Goal: Task Accomplishment & Management: Complete application form

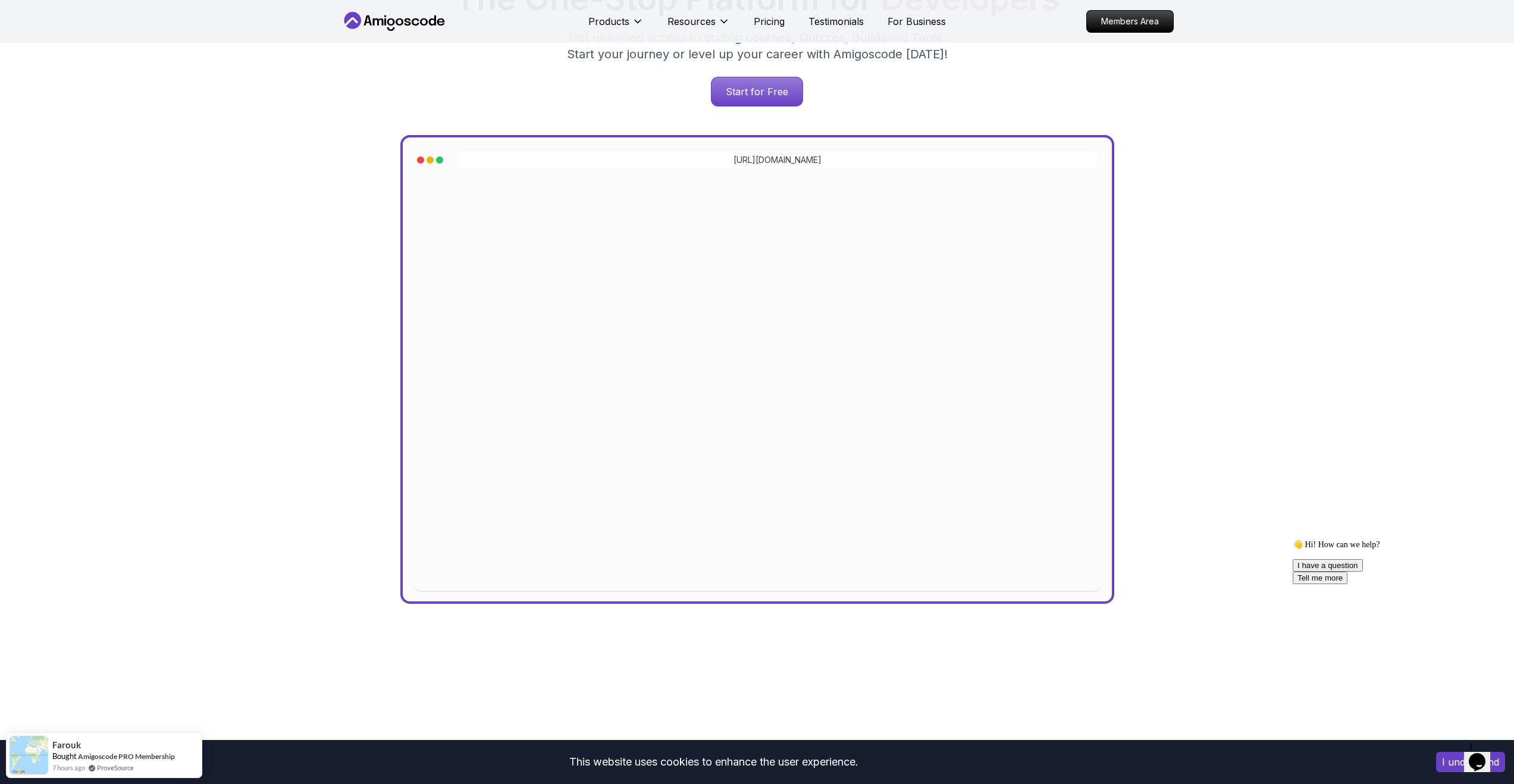
scroll to position [257, 0]
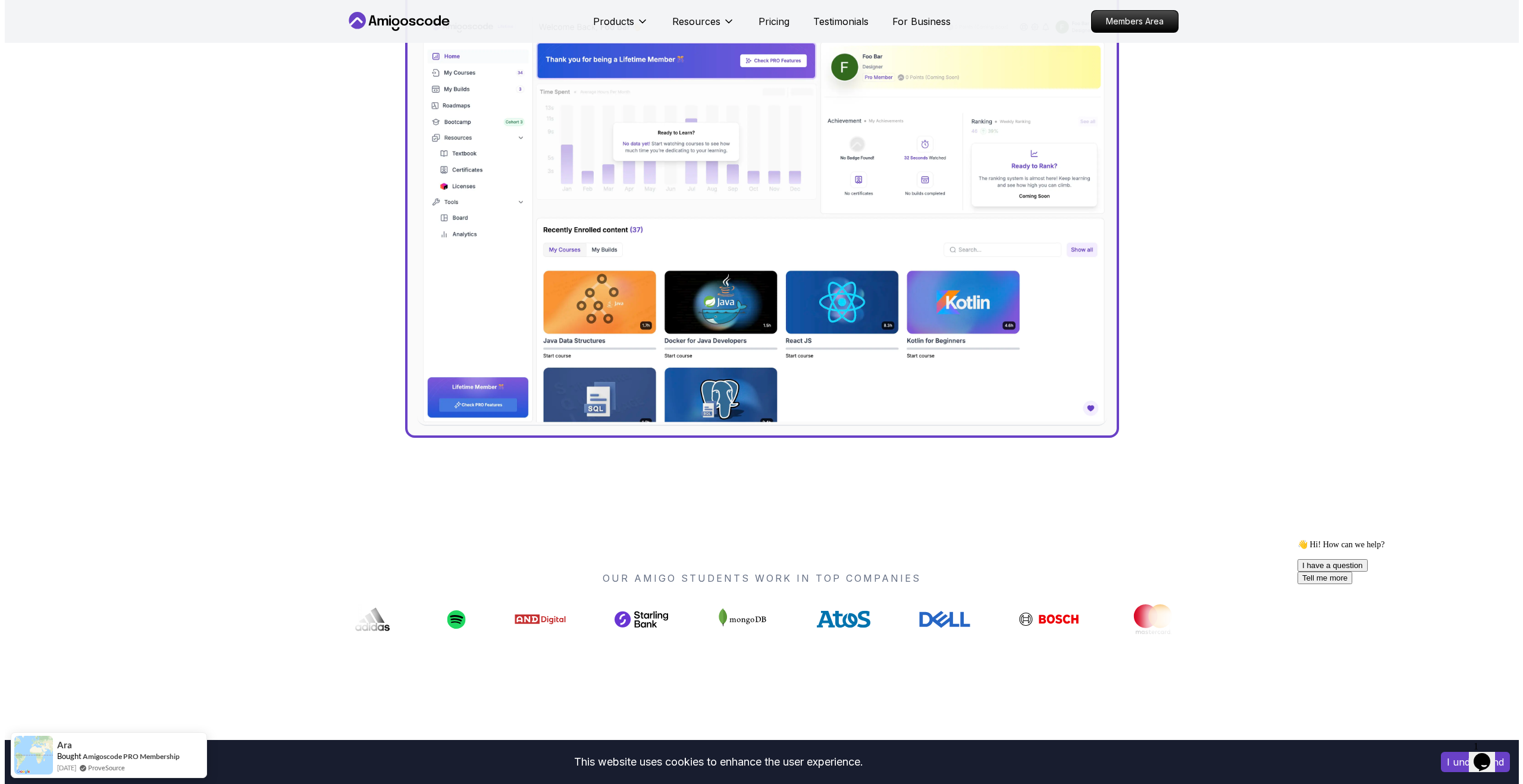
scroll to position [0, 0]
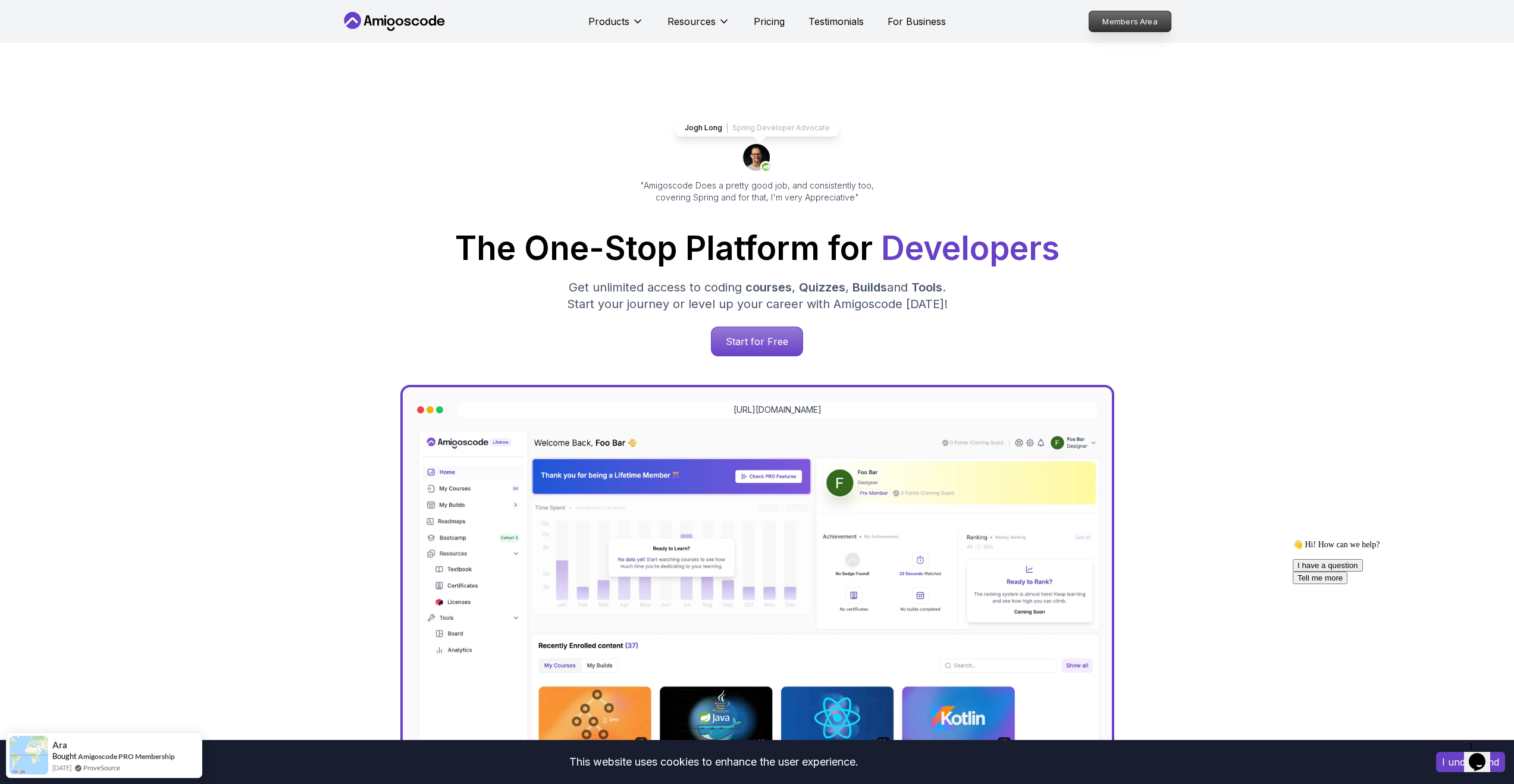
click at [1112, 30] on p "Members Area" at bounding box center [1129, 21] width 82 height 20
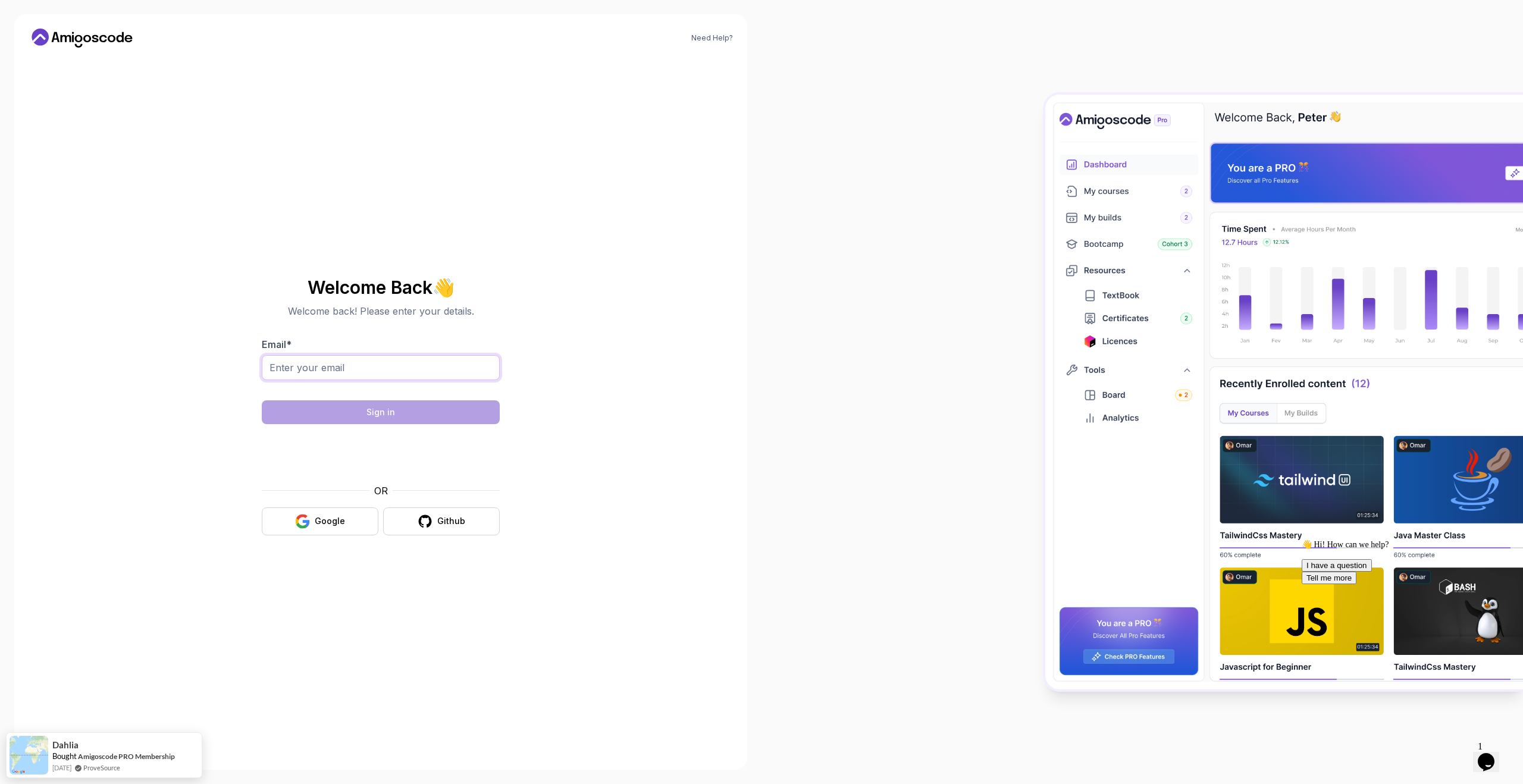
click at [371, 368] on input "Email *" at bounding box center [381, 367] width 238 height 25
type input "profeloka@yahoo.com"
click at [433, 417] on button "Sign in" at bounding box center [381, 412] width 238 height 24
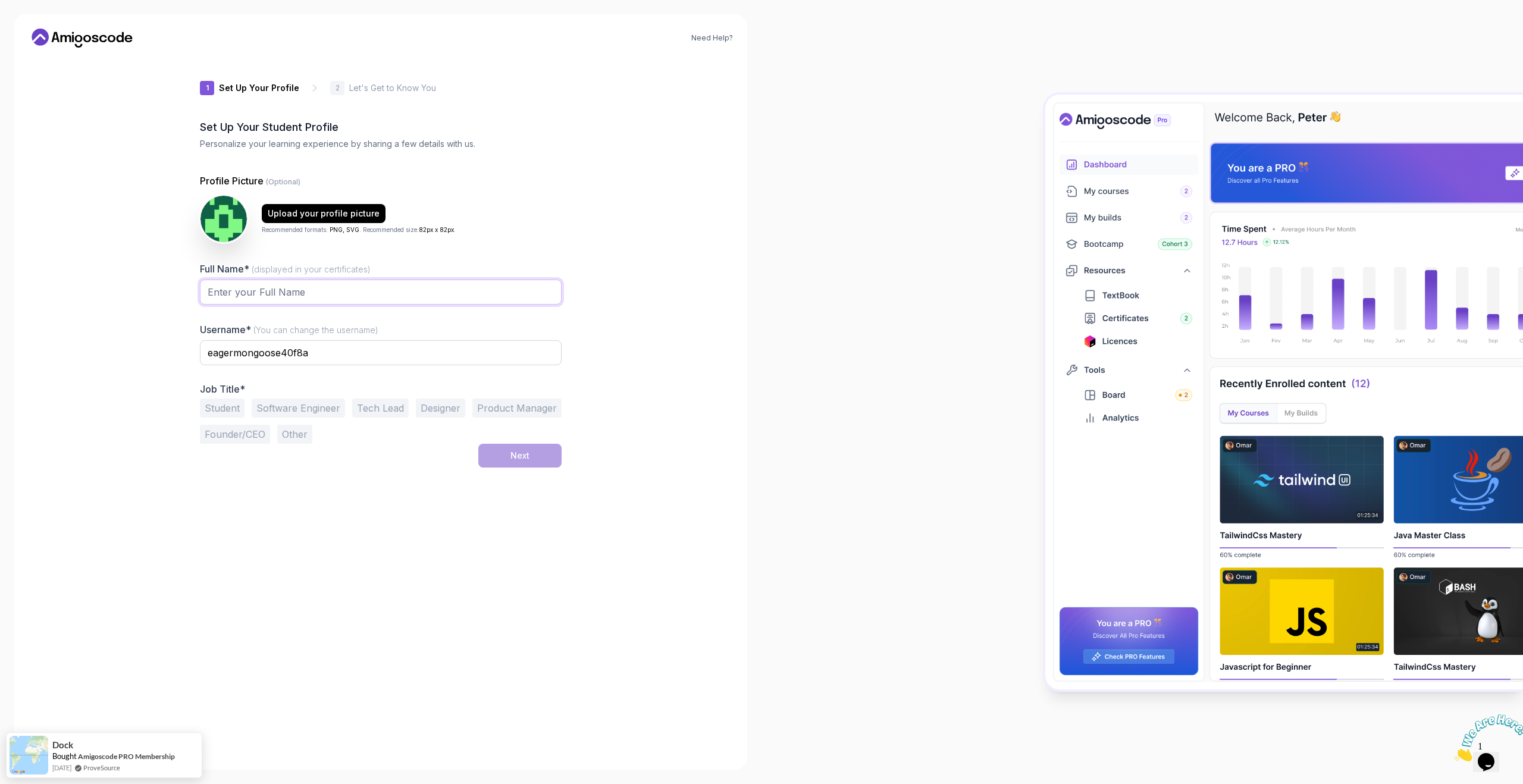
click at [403, 295] on input "Full Name* (displayed in your certificates)" at bounding box center [381, 292] width 362 height 25
drag, startPoint x: 370, startPoint y: 293, endPoint x: 187, endPoint y: 291, distance: 183.0
click at [187, 291] on div "1 Set Up Your Profile 1 Set Up Your Profile 2 Let's Get to Know You Set Up Your…" at bounding box center [380, 406] width 400 height 698
type input "Chieloka Udoji"
click at [248, 356] on input "eagermongoose40f8a" at bounding box center [381, 352] width 362 height 25
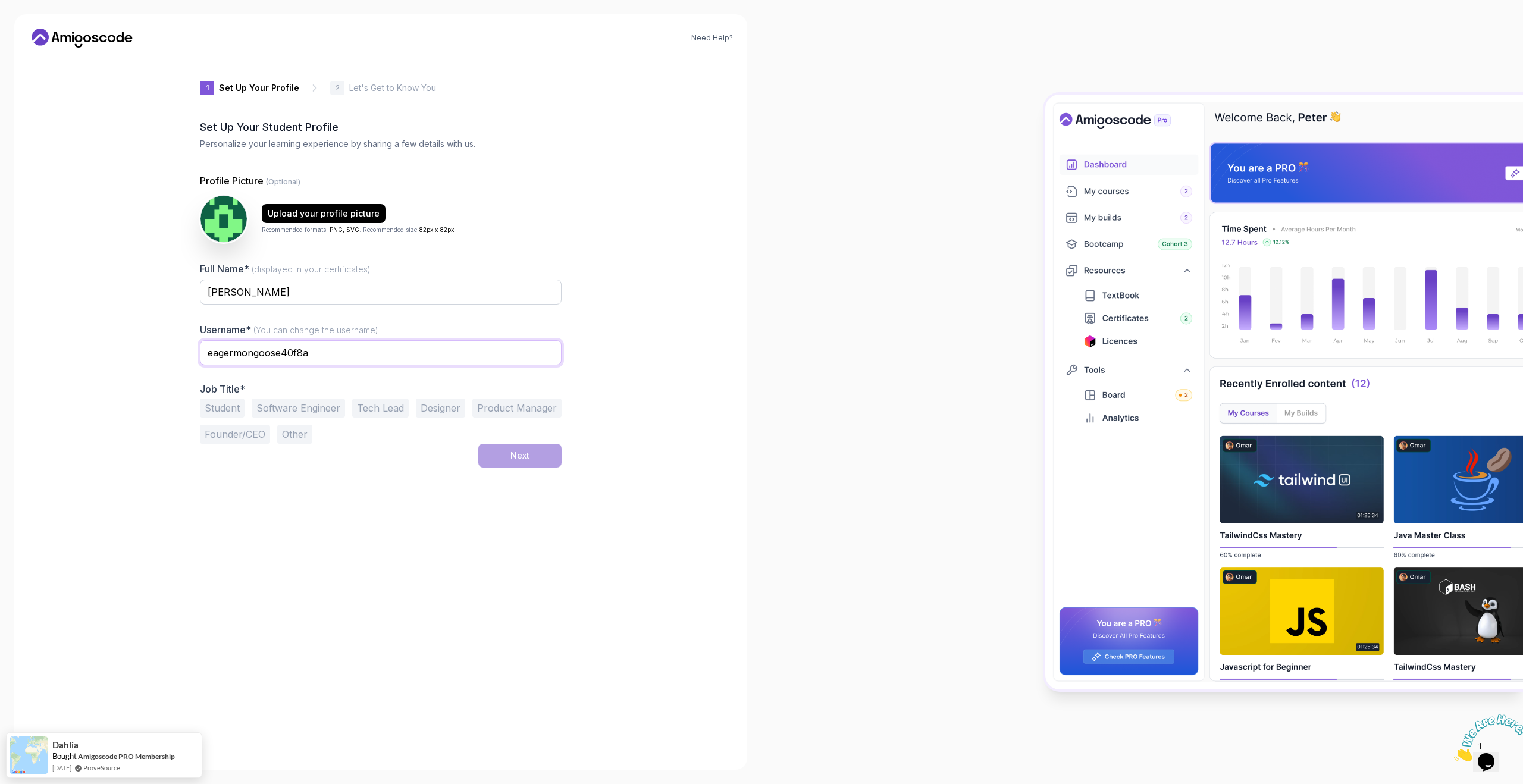
drag, startPoint x: 333, startPoint y: 352, endPoint x: 200, endPoint y: 354, distance: 133.0
click at [200, 354] on input "eagermongoose40f8a" at bounding box center [381, 352] width 362 height 25
type input "eloka"
click at [311, 494] on div "1 Set Up Your Profile 1 Set Up Your Profile 2 Let's Get to Know You Set Up Your…" at bounding box center [381, 406] width 362 height 698
click at [327, 413] on button "Software Engineer" at bounding box center [298, 408] width 93 height 19
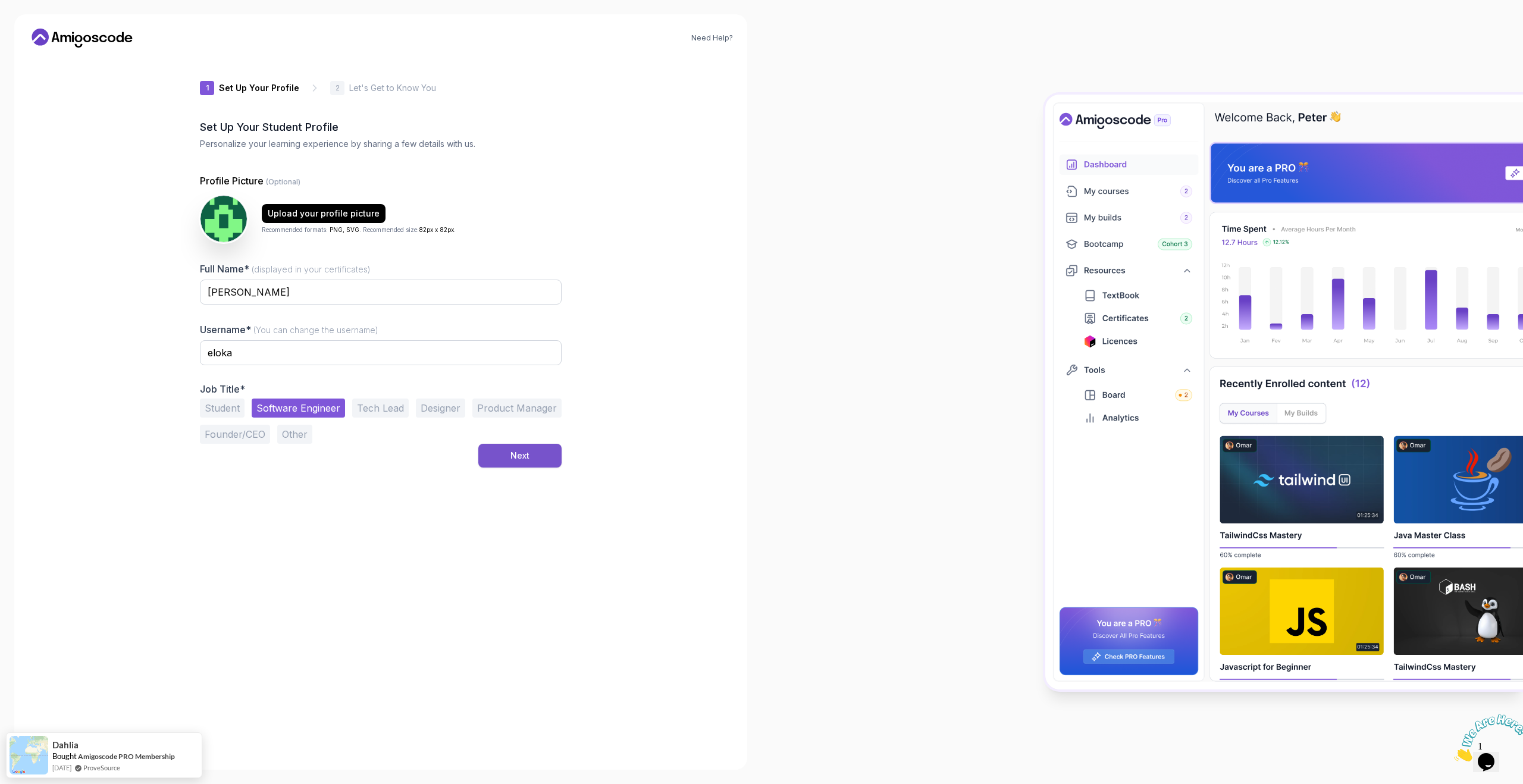
click at [493, 453] on button "Next" at bounding box center [520, 456] width 84 height 24
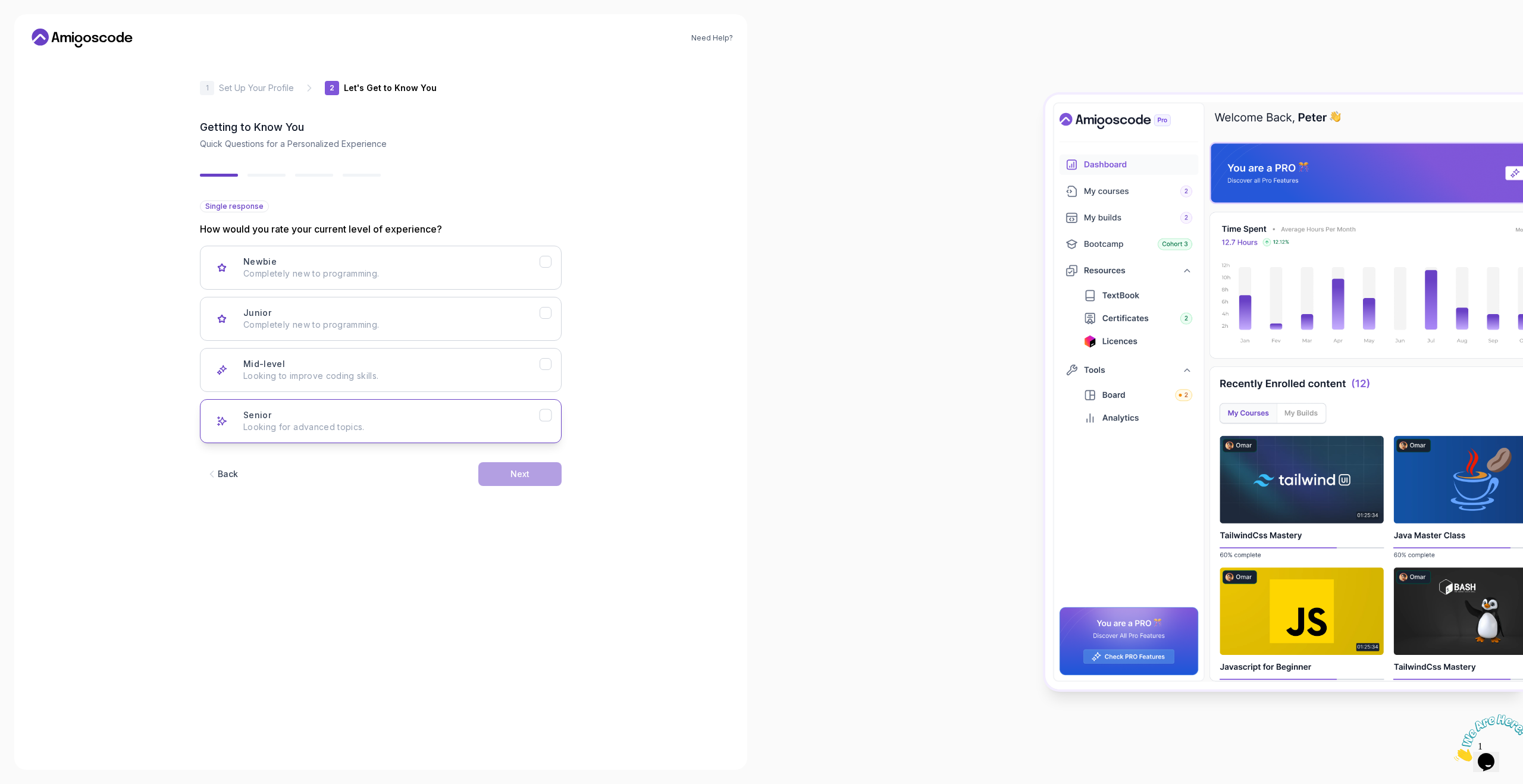
click at [491, 426] on p "Looking for advanced topics." at bounding box center [391, 427] width 296 height 12
click at [507, 475] on button "Next" at bounding box center [520, 474] width 84 height 24
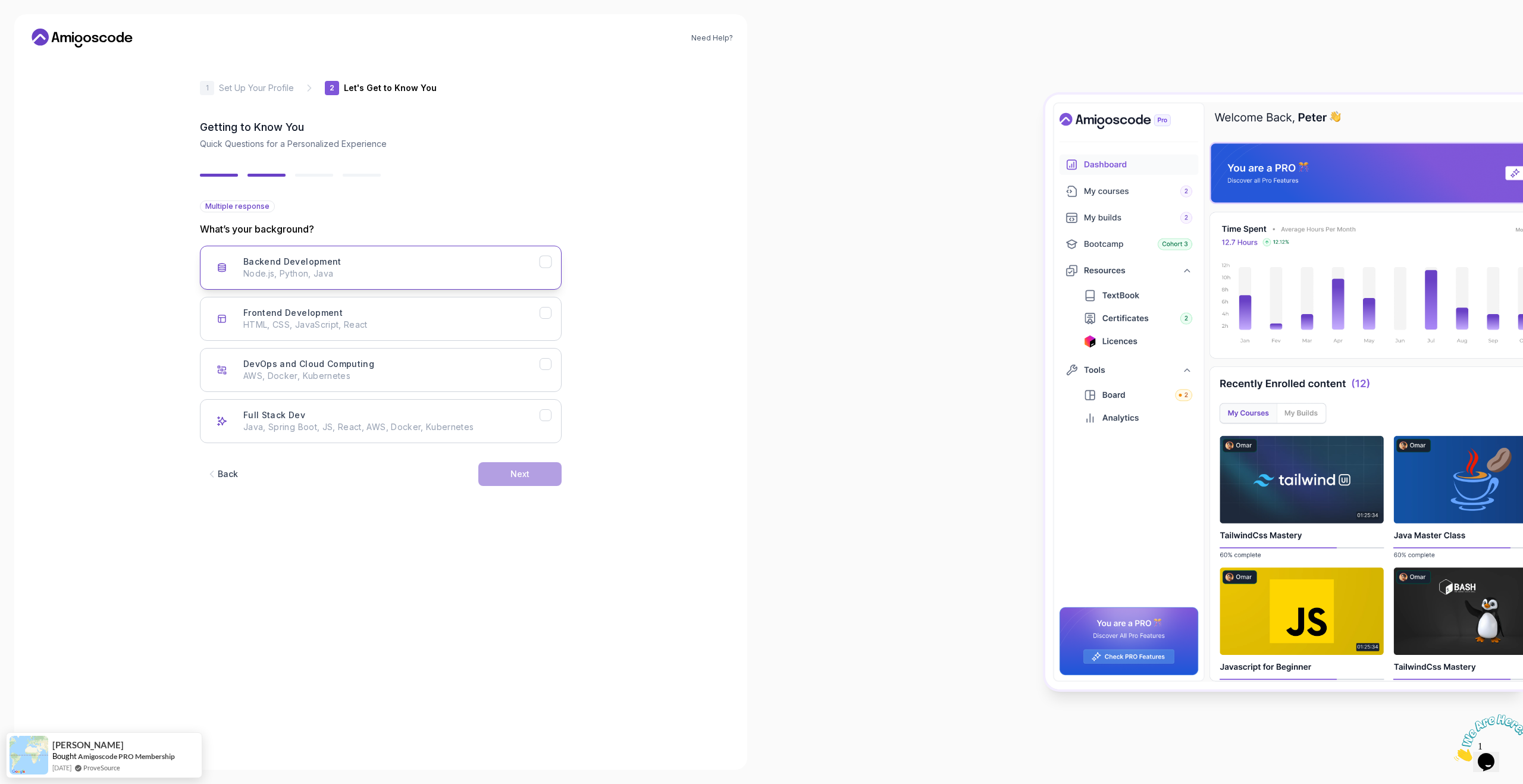
click at [486, 261] on div "Backend Development Node.js, Python, Java" at bounding box center [391, 268] width 296 height 24
click at [510, 469] on div "Next" at bounding box center [519, 474] width 19 height 12
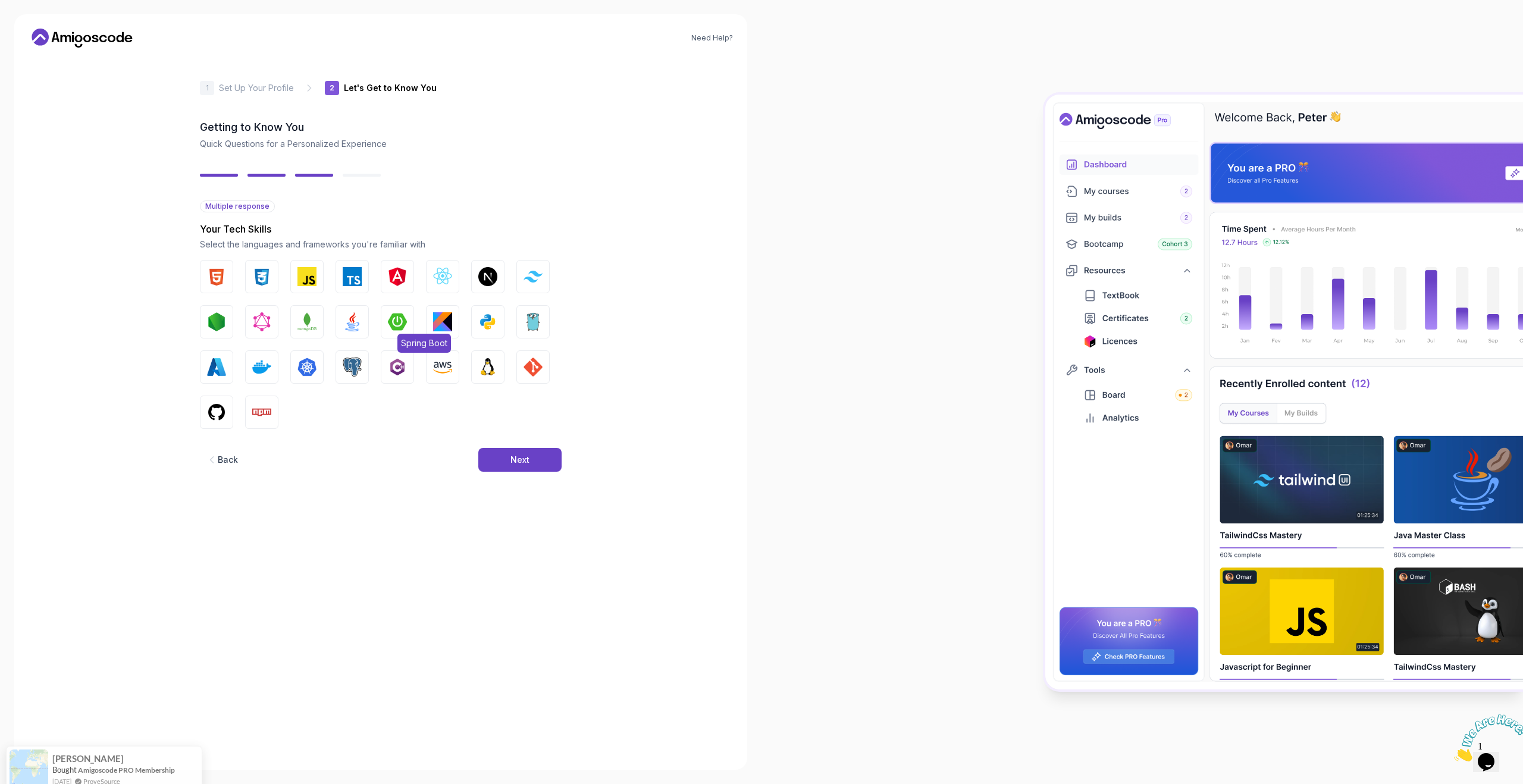
click at [403, 322] on img "button" at bounding box center [397, 321] width 19 height 19
click at [352, 372] on img "button" at bounding box center [351, 366] width 19 height 19
click at [437, 375] on img "button" at bounding box center [442, 366] width 19 height 19
click at [222, 406] on img "button" at bounding box center [216, 412] width 19 height 19
click at [341, 324] on button "Java" at bounding box center [352, 322] width 33 height 33
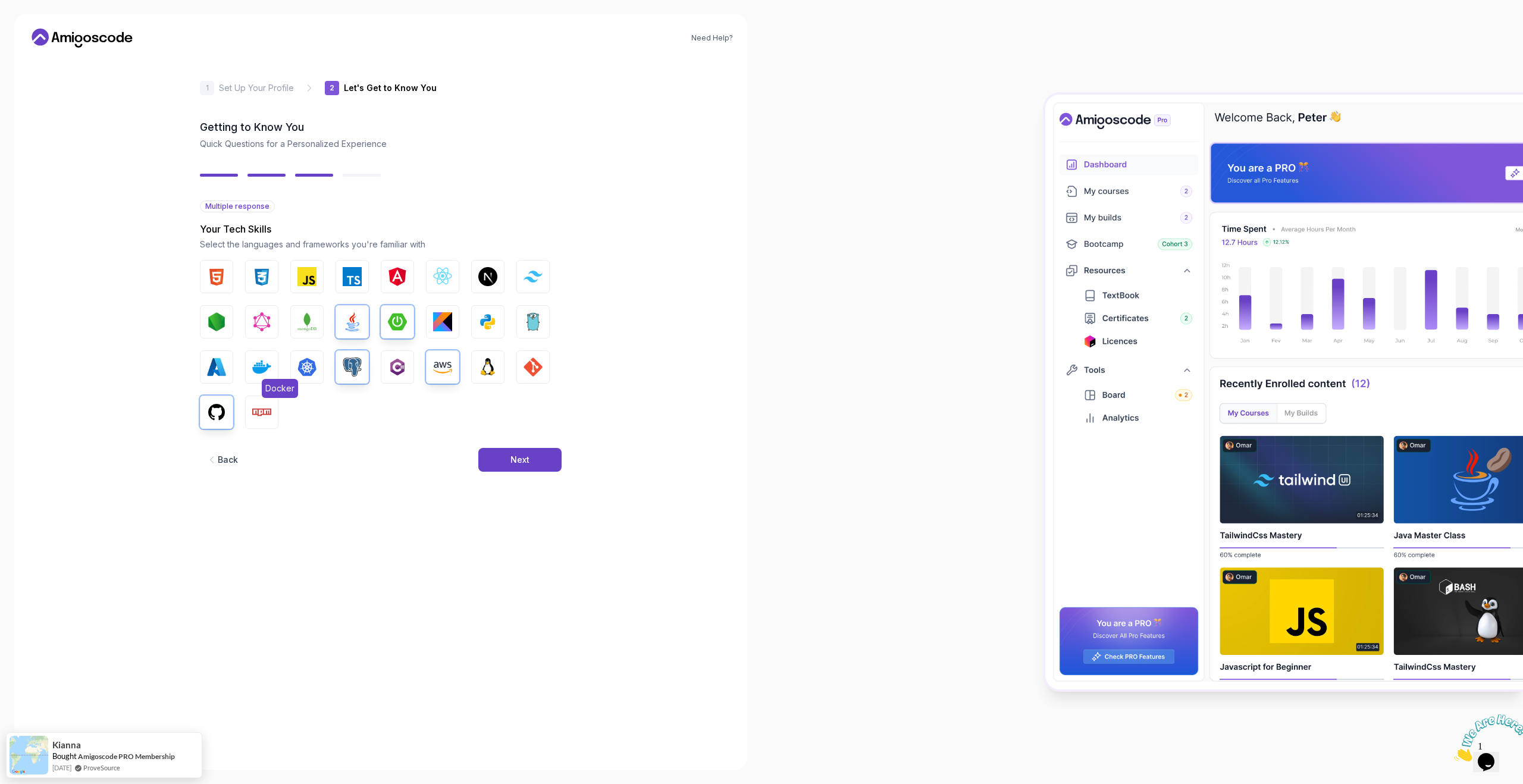
click at [247, 378] on button "Docker" at bounding box center [262, 367] width 33 height 33
click at [313, 376] on button "Kubernetes" at bounding box center [307, 367] width 33 height 33
click at [524, 463] on div "Next" at bounding box center [519, 460] width 19 height 12
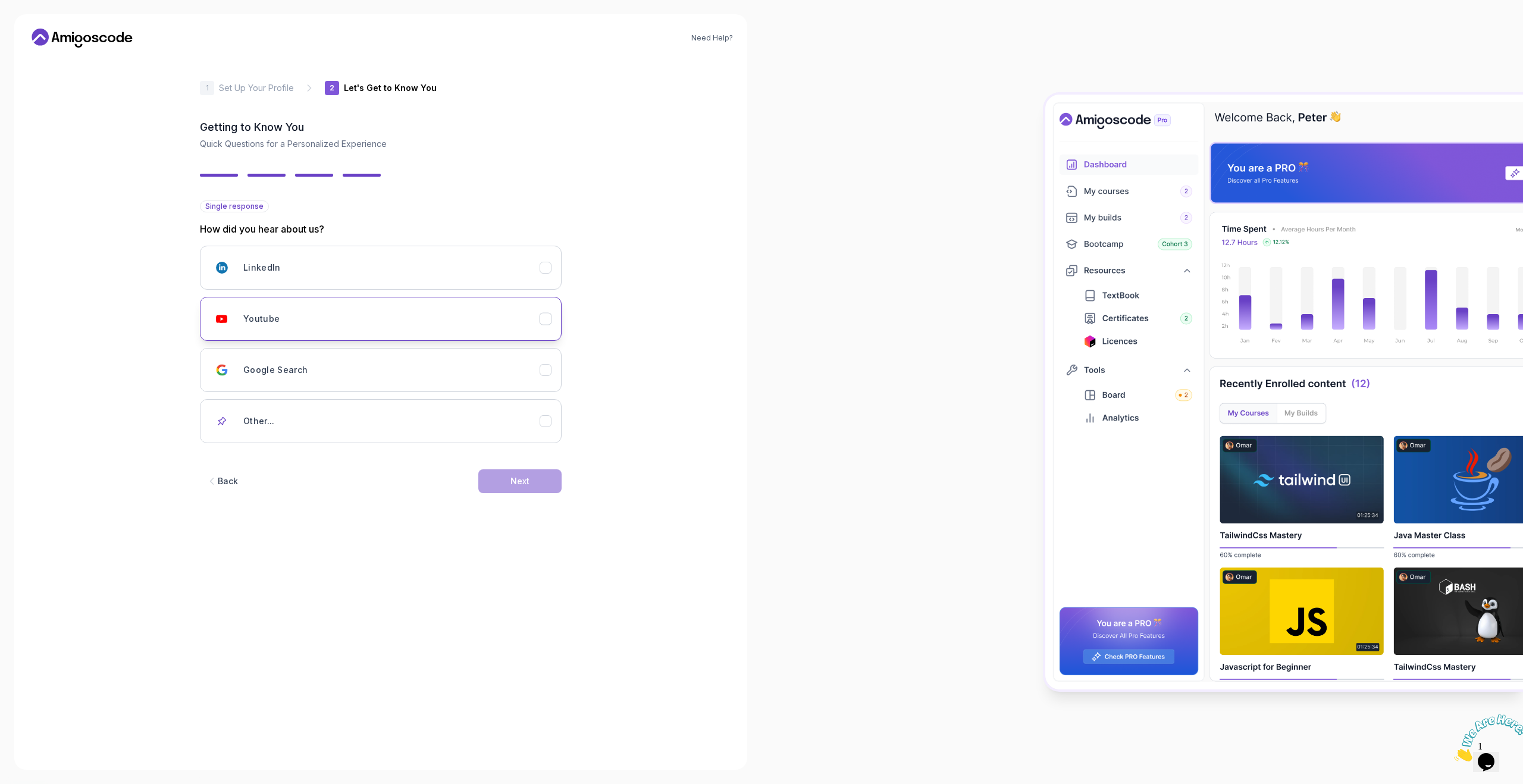
click at [438, 318] on div "Youtube" at bounding box center [391, 319] width 296 height 24
click at [518, 495] on div "Back Next" at bounding box center [381, 481] width 362 height 62
click at [518, 485] on div "Next" at bounding box center [519, 482] width 19 height 12
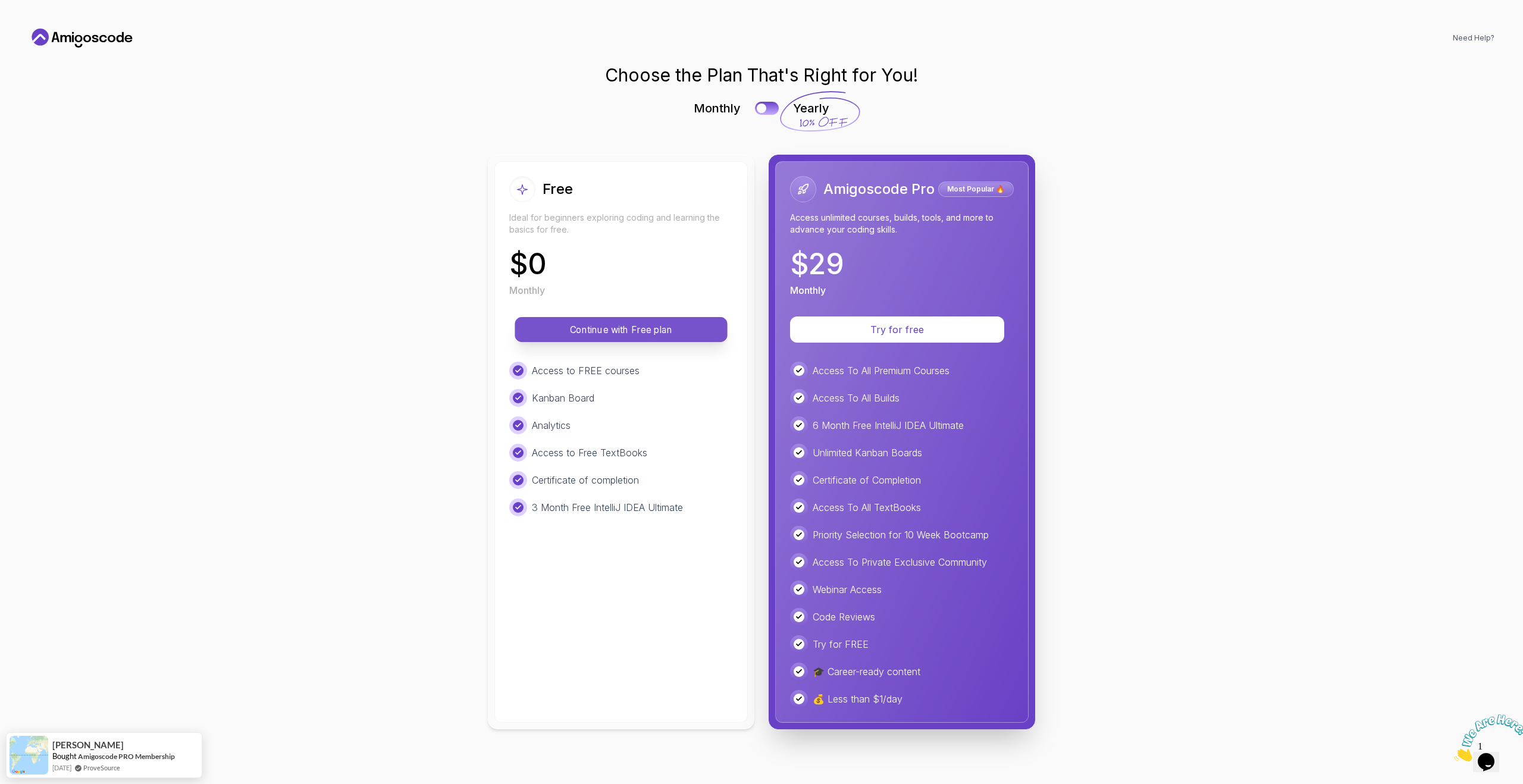
click at [606, 333] on p "Continue with Free plan" at bounding box center [621, 330] width 186 height 14
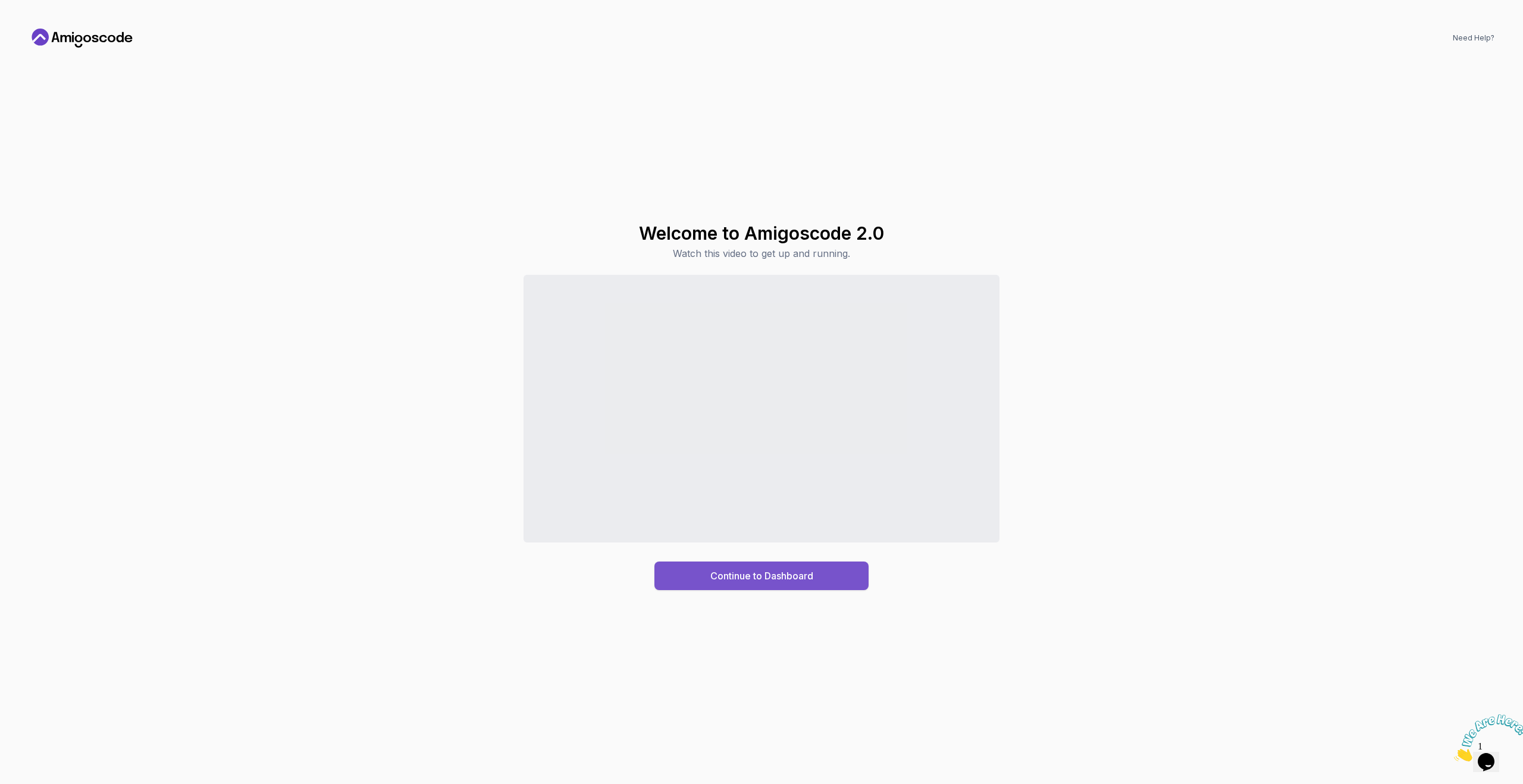
click at [715, 576] on div "Continue to Dashboard" at bounding box center [762, 576] width 103 height 14
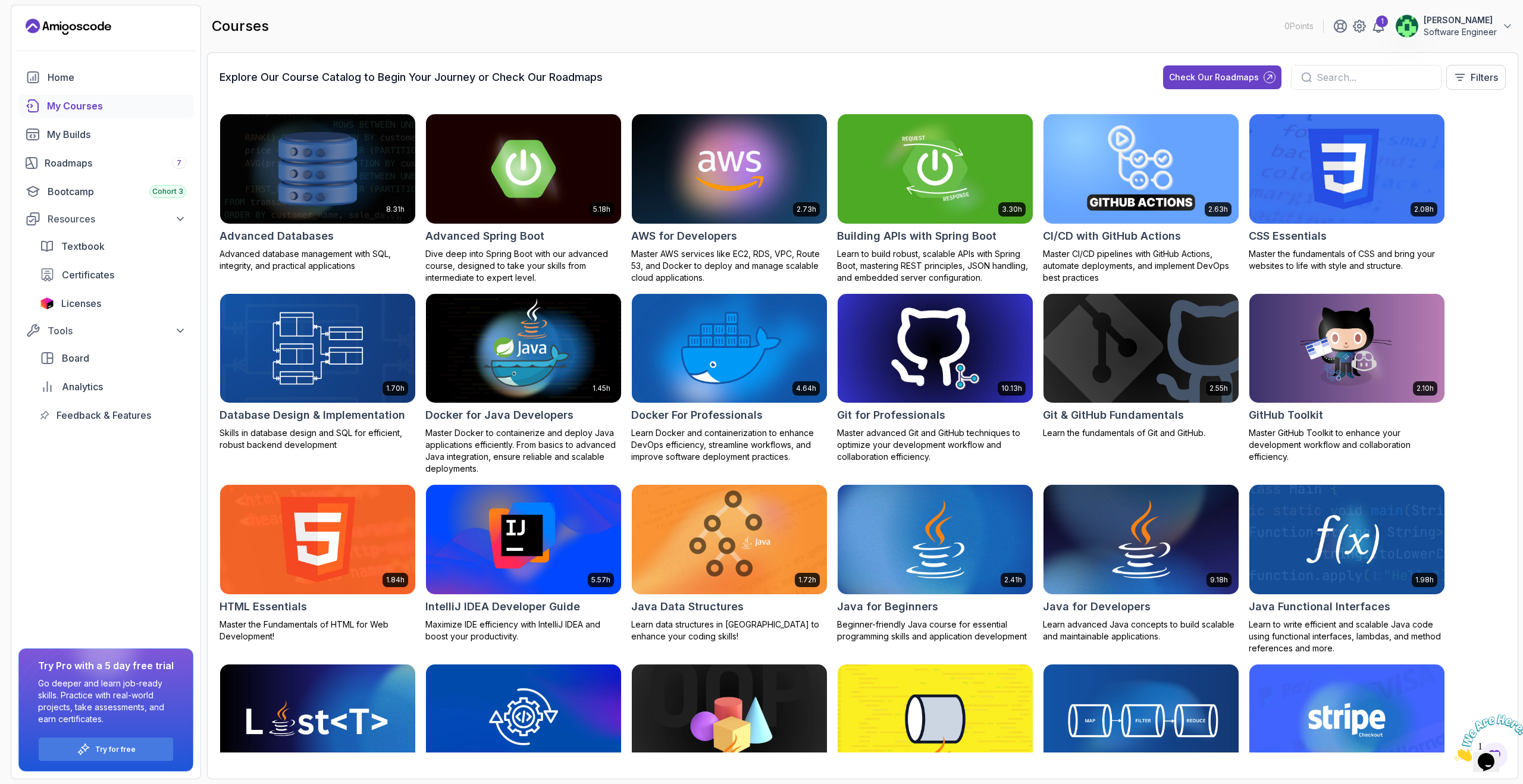
click at [101, 108] on div "My Courses" at bounding box center [116, 105] width 139 height 14
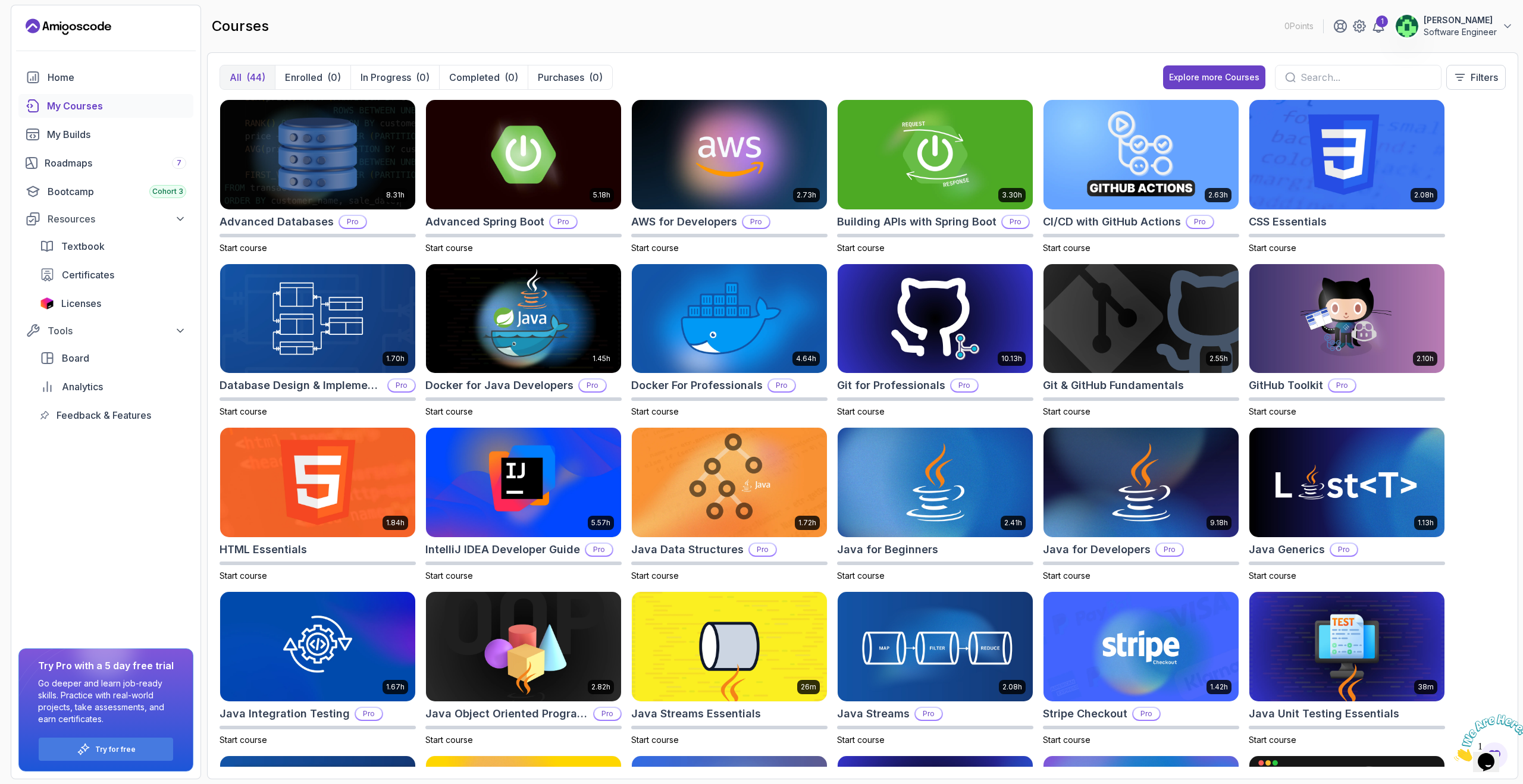
click at [1324, 79] on input "text" at bounding box center [1366, 77] width 131 height 14
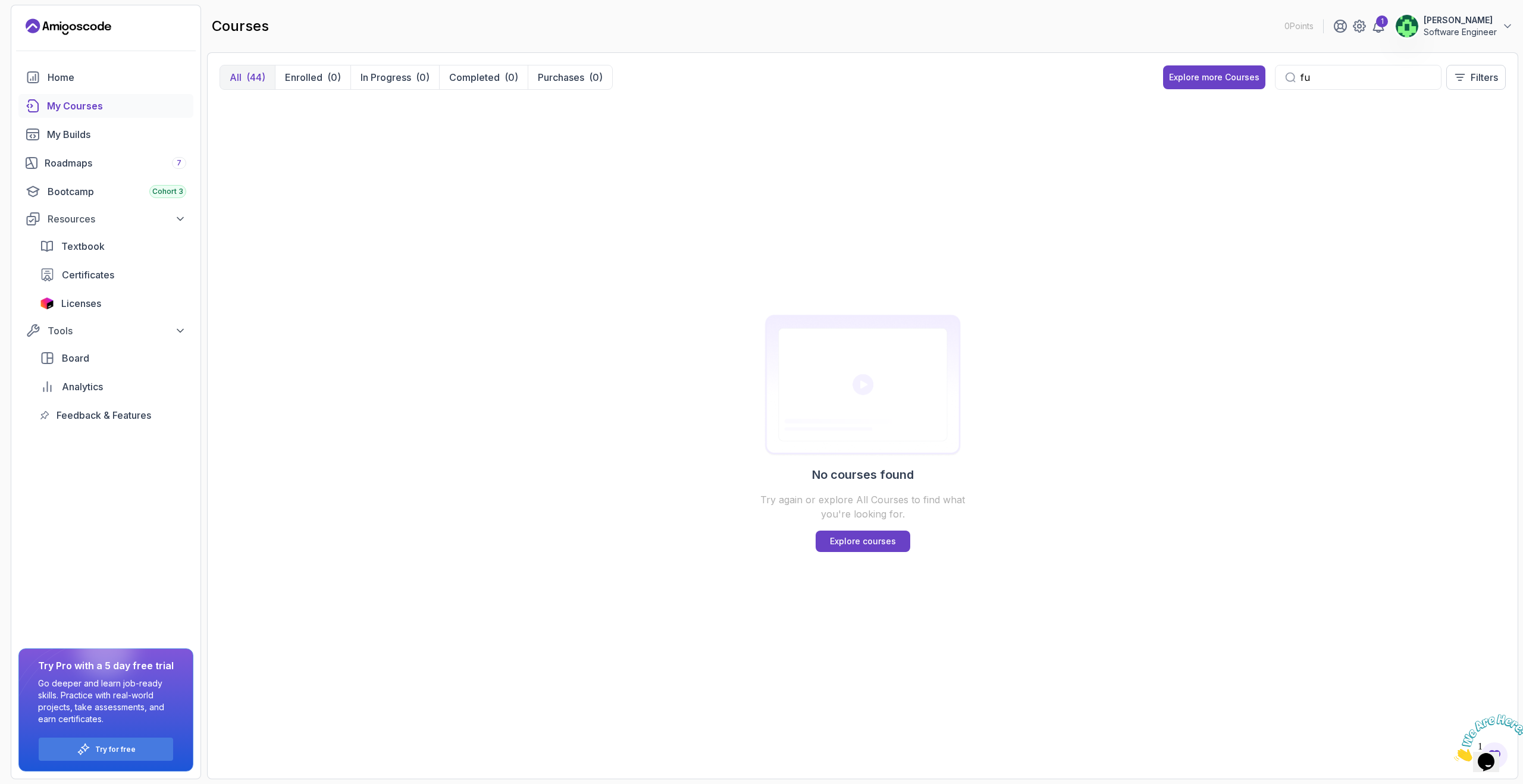
type input "f"
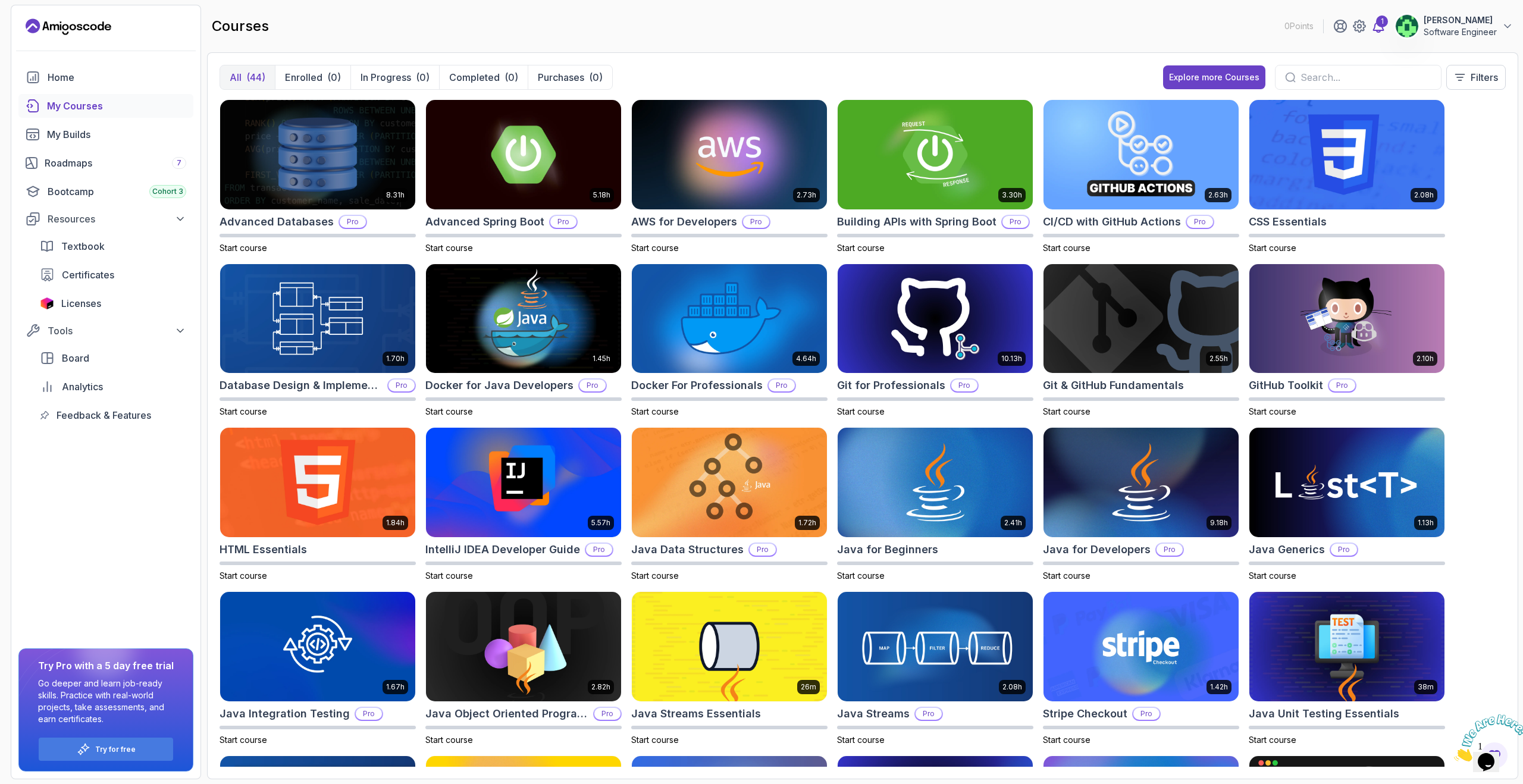
click at [1384, 30] on icon at bounding box center [1379, 26] width 10 height 12
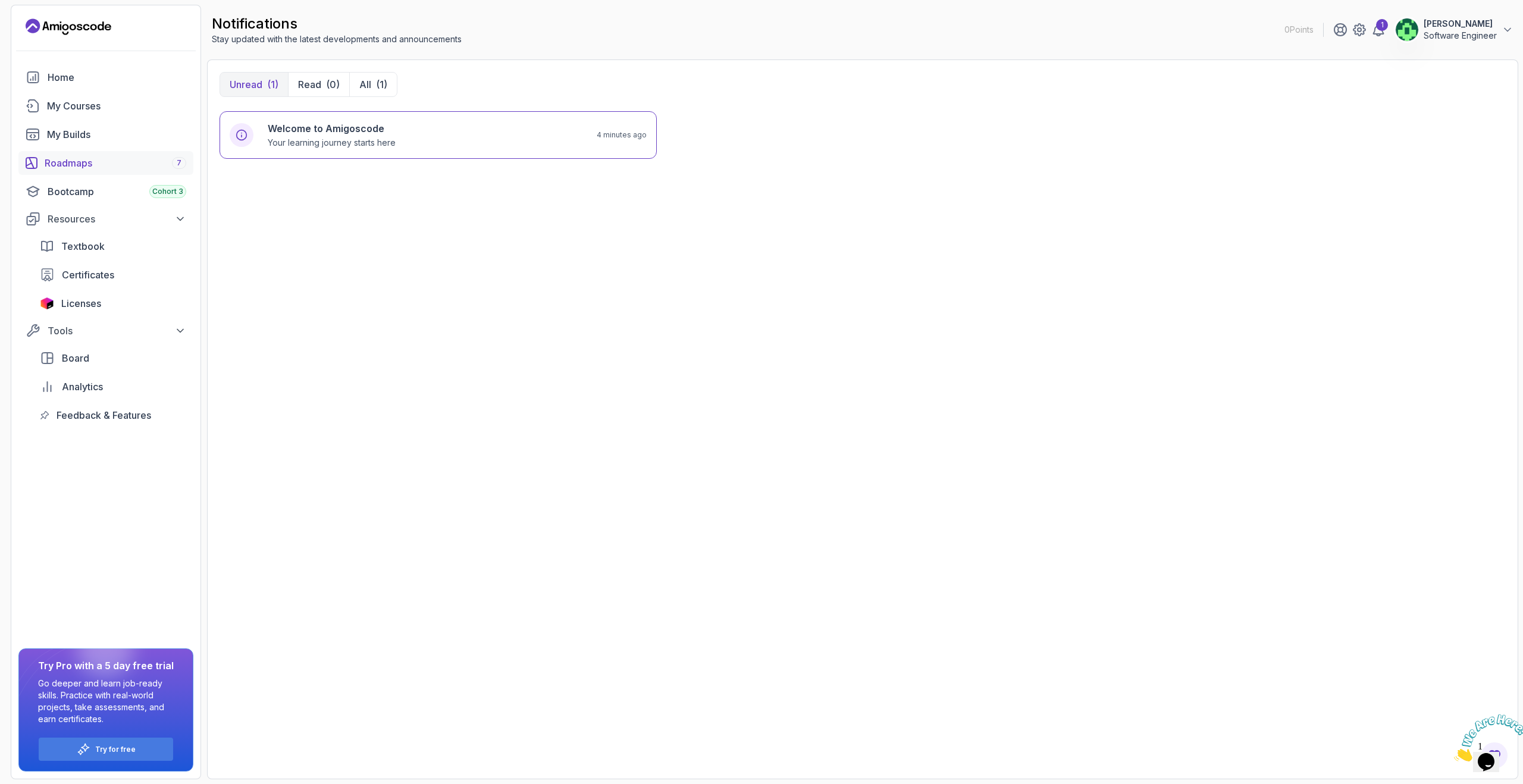
click at [99, 162] on div "Roadmaps 7" at bounding box center [115, 163] width 141 height 14
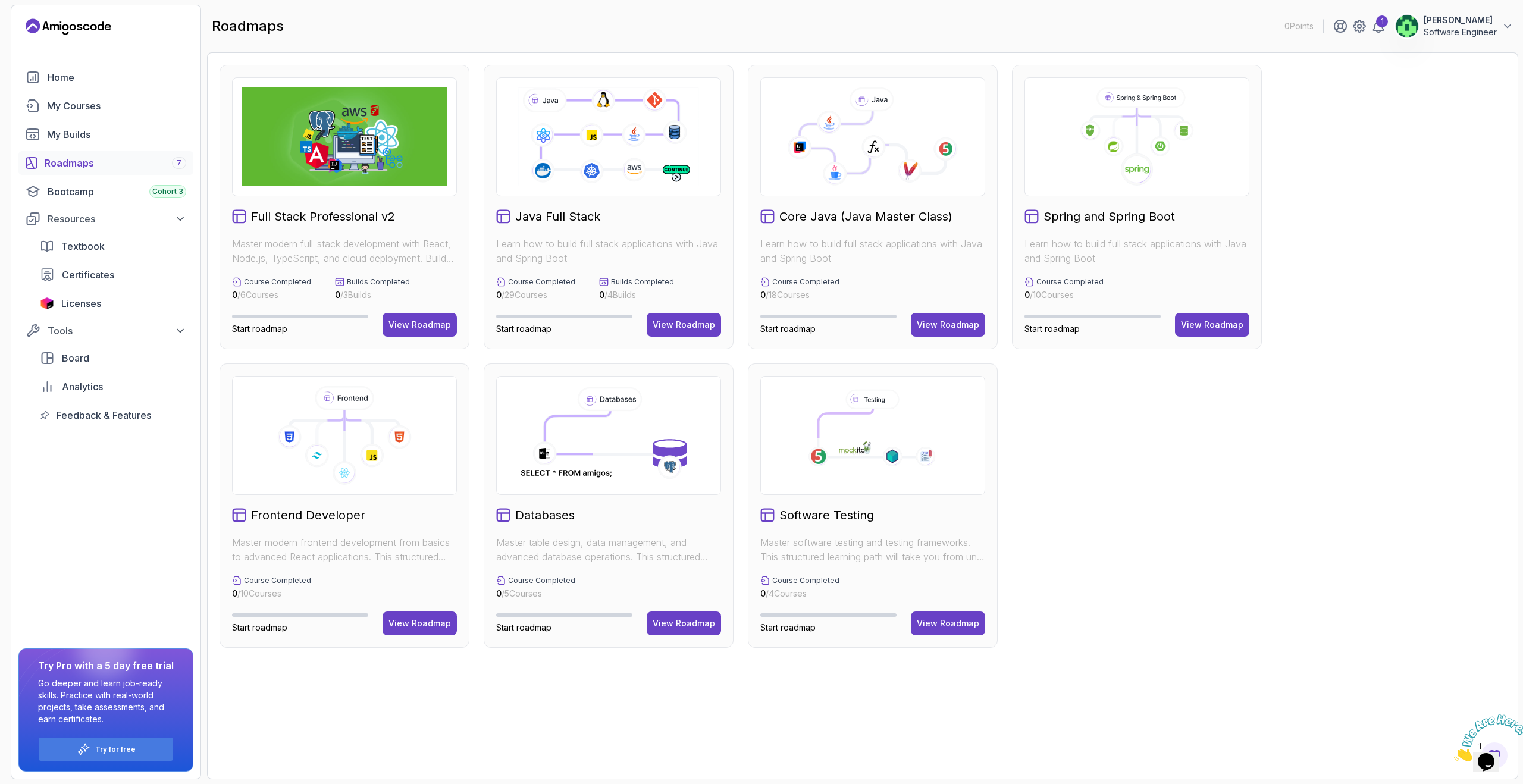
click at [311, 152] on img at bounding box center [345, 136] width 205 height 99
click at [309, 156] on img at bounding box center [345, 136] width 205 height 99
click at [311, 156] on img at bounding box center [345, 136] width 205 height 99
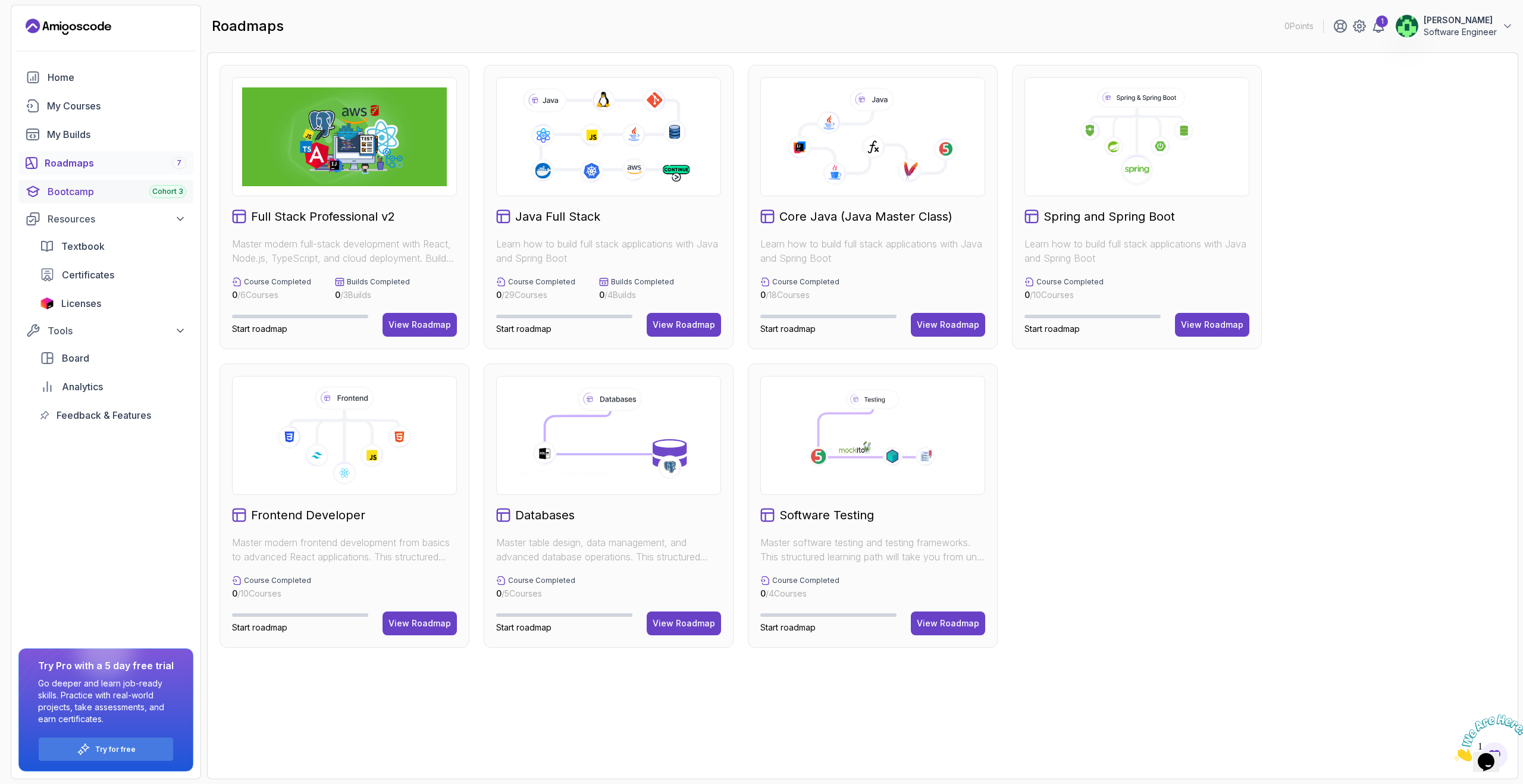
click at [90, 189] on div "Bootcamp Cohort 3" at bounding box center [117, 191] width 138 height 14
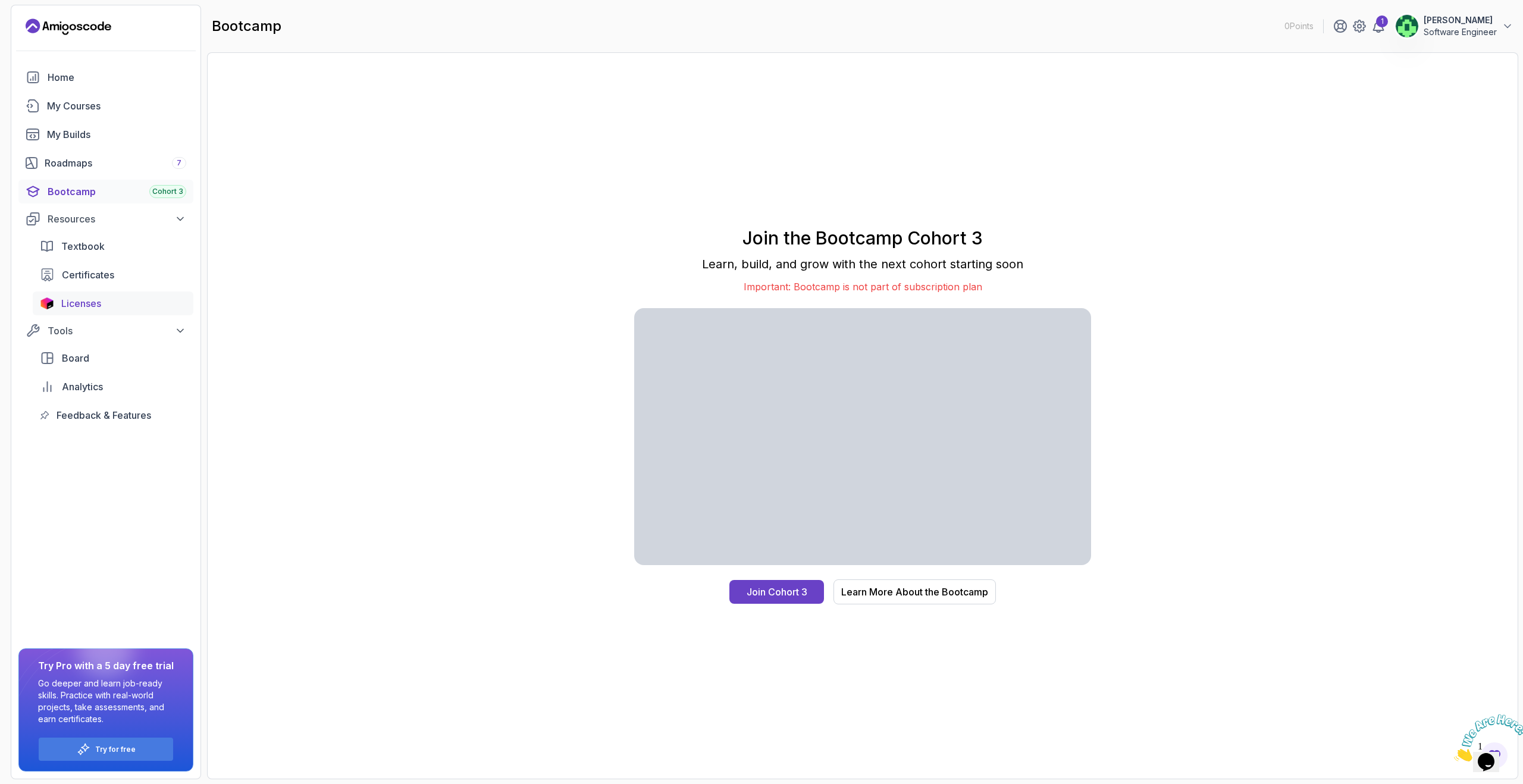
click at [91, 297] on span "Licenses" at bounding box center [81, 303] width 40 height 14
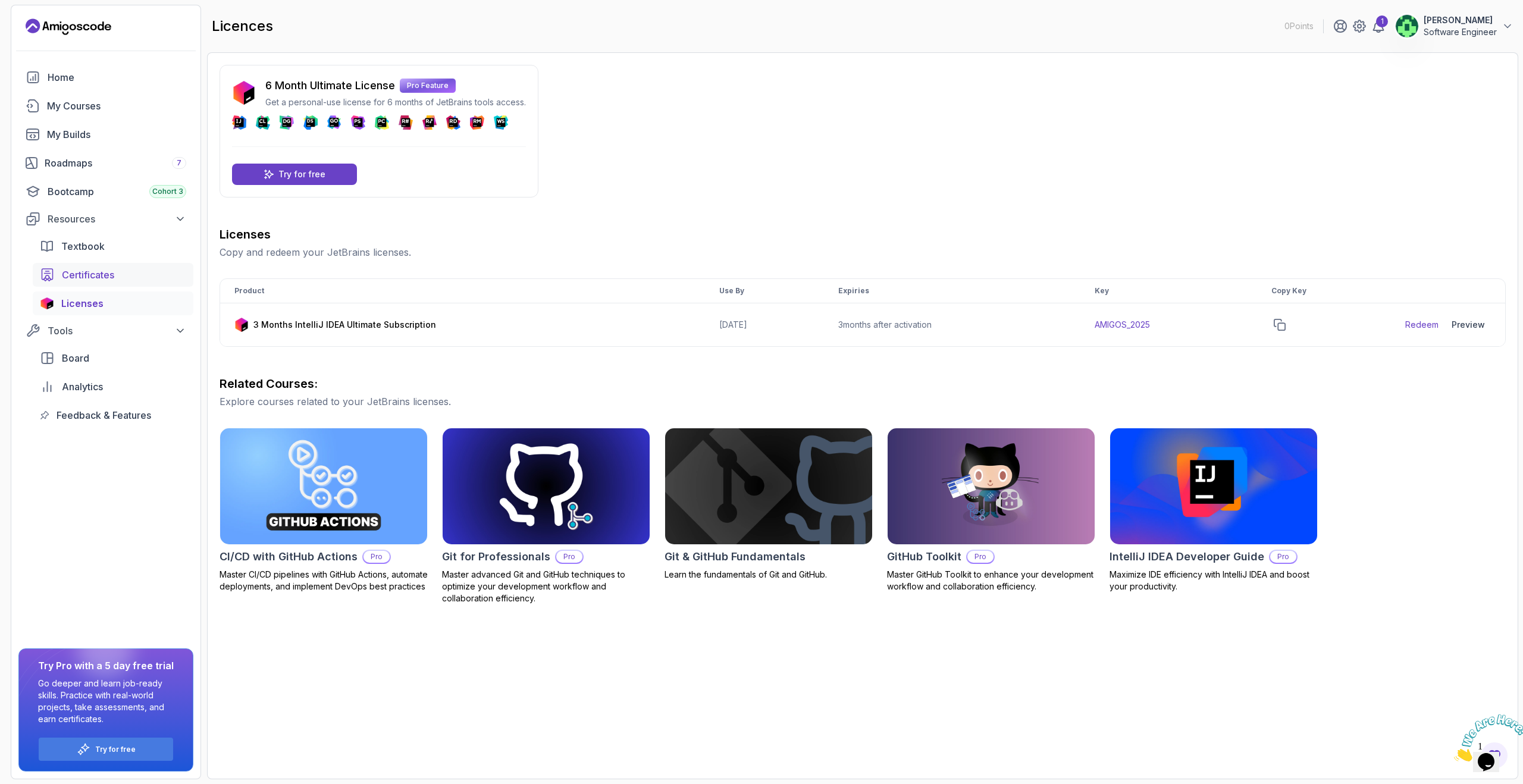
click at [89, 276] on span "Certificates" at bounding box center [88, 275] width 53 height 14
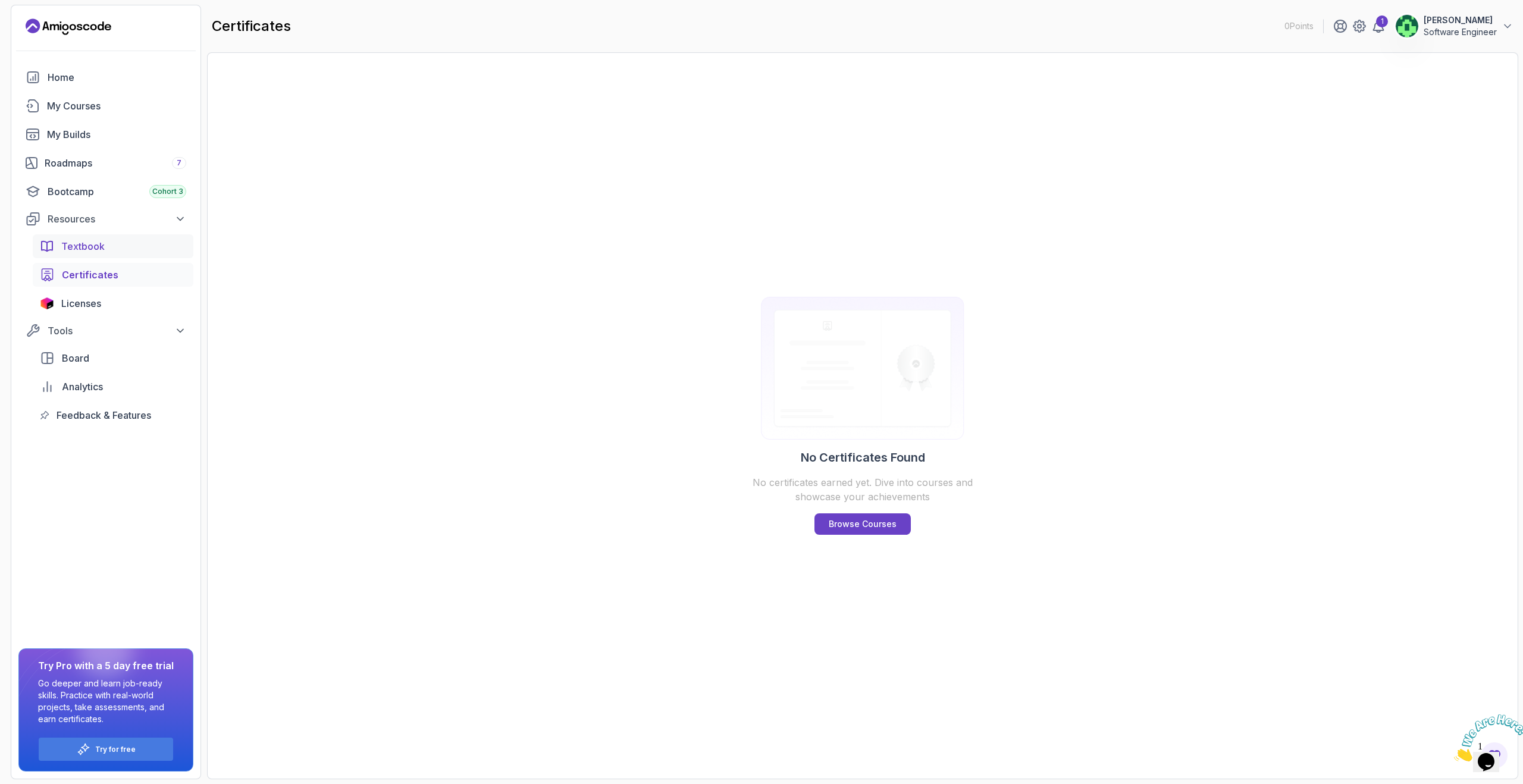
click at [94, 243] on span "Textbook" at bounding box center [83, 246] width 44 height 14
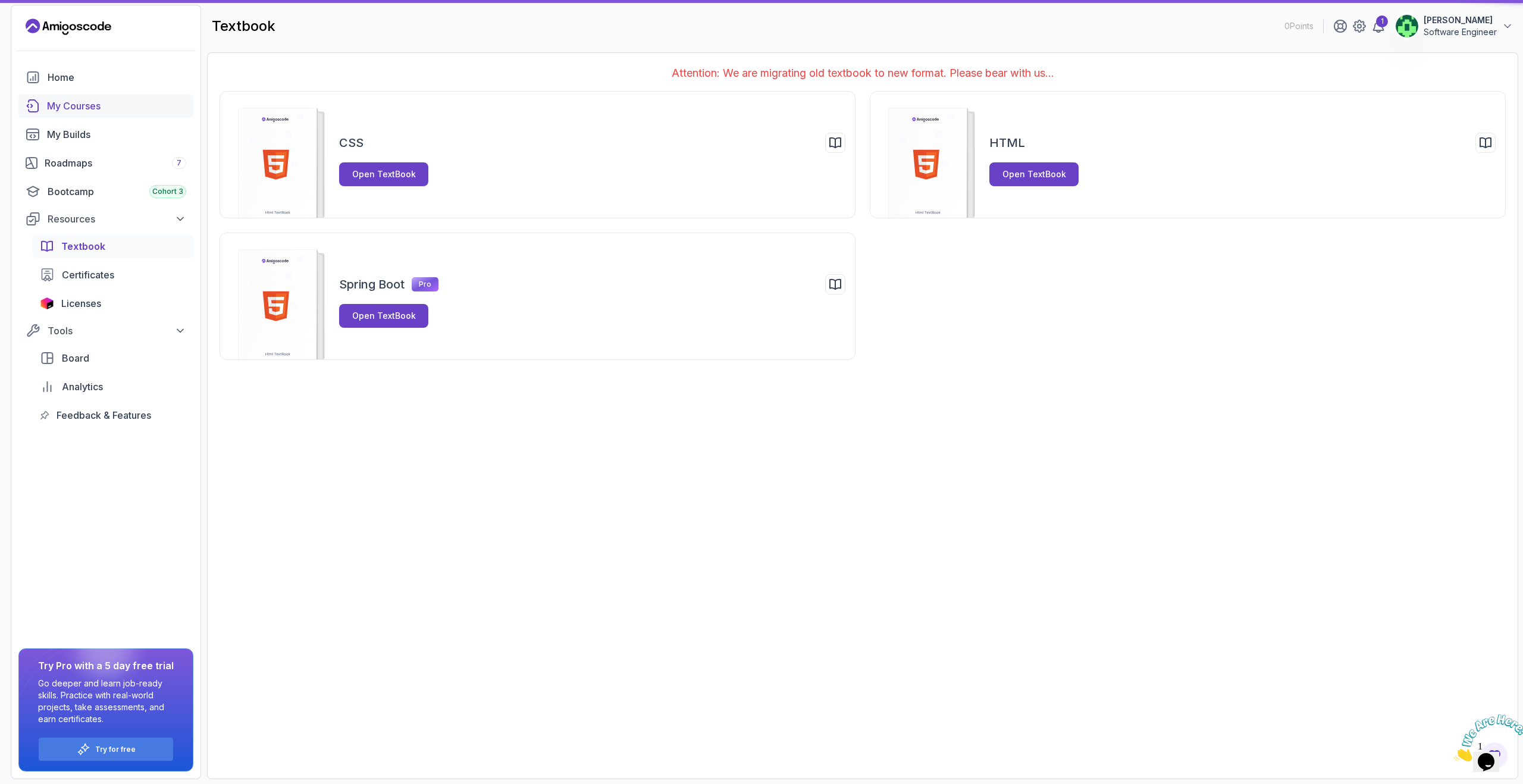
click at [87, 108] on div "My Courses" at bounding box center [116, 105] width 139 height 14
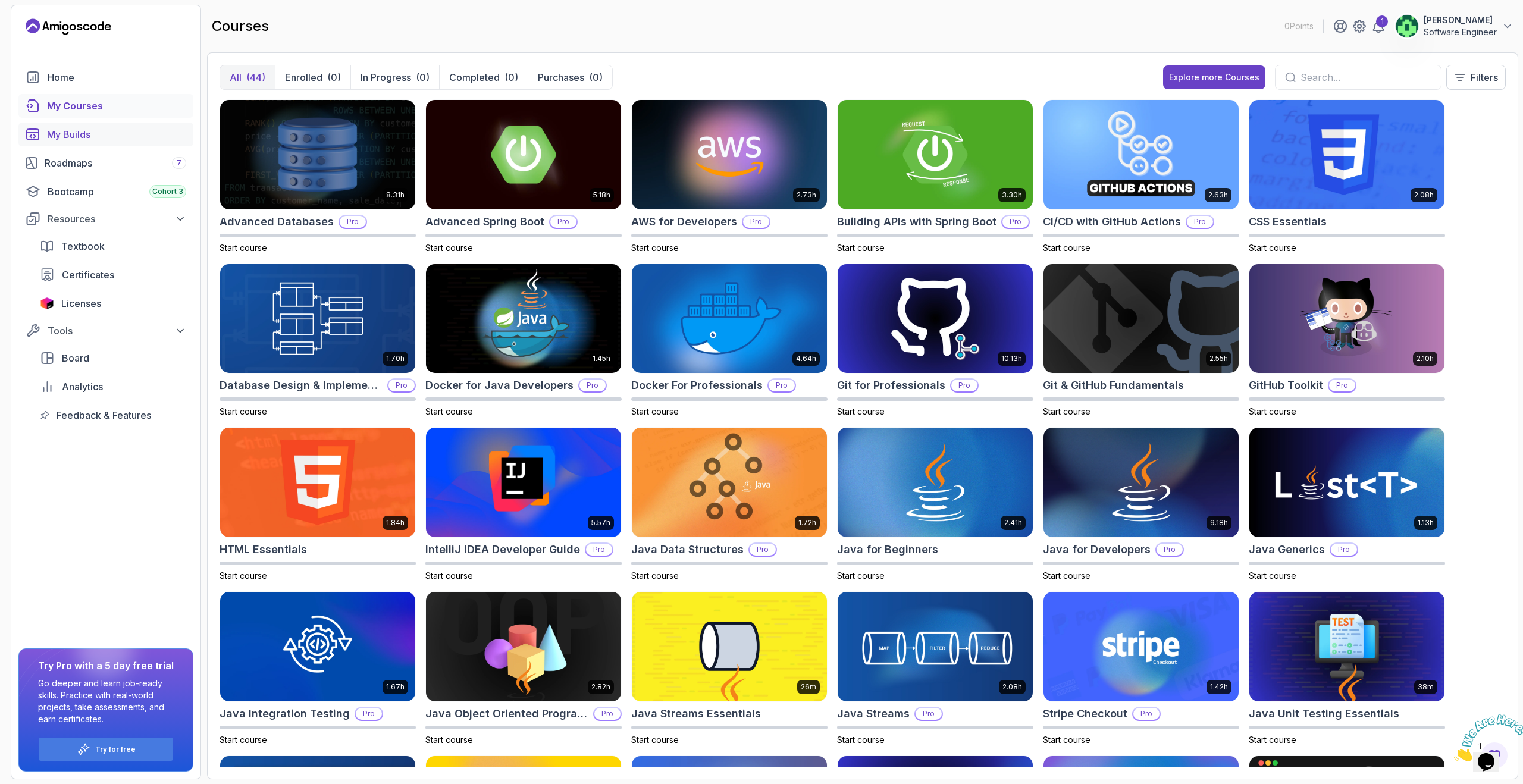
click at [84, 139] on div "My Builds" at bounding box center [116, 134] width 139 height 14
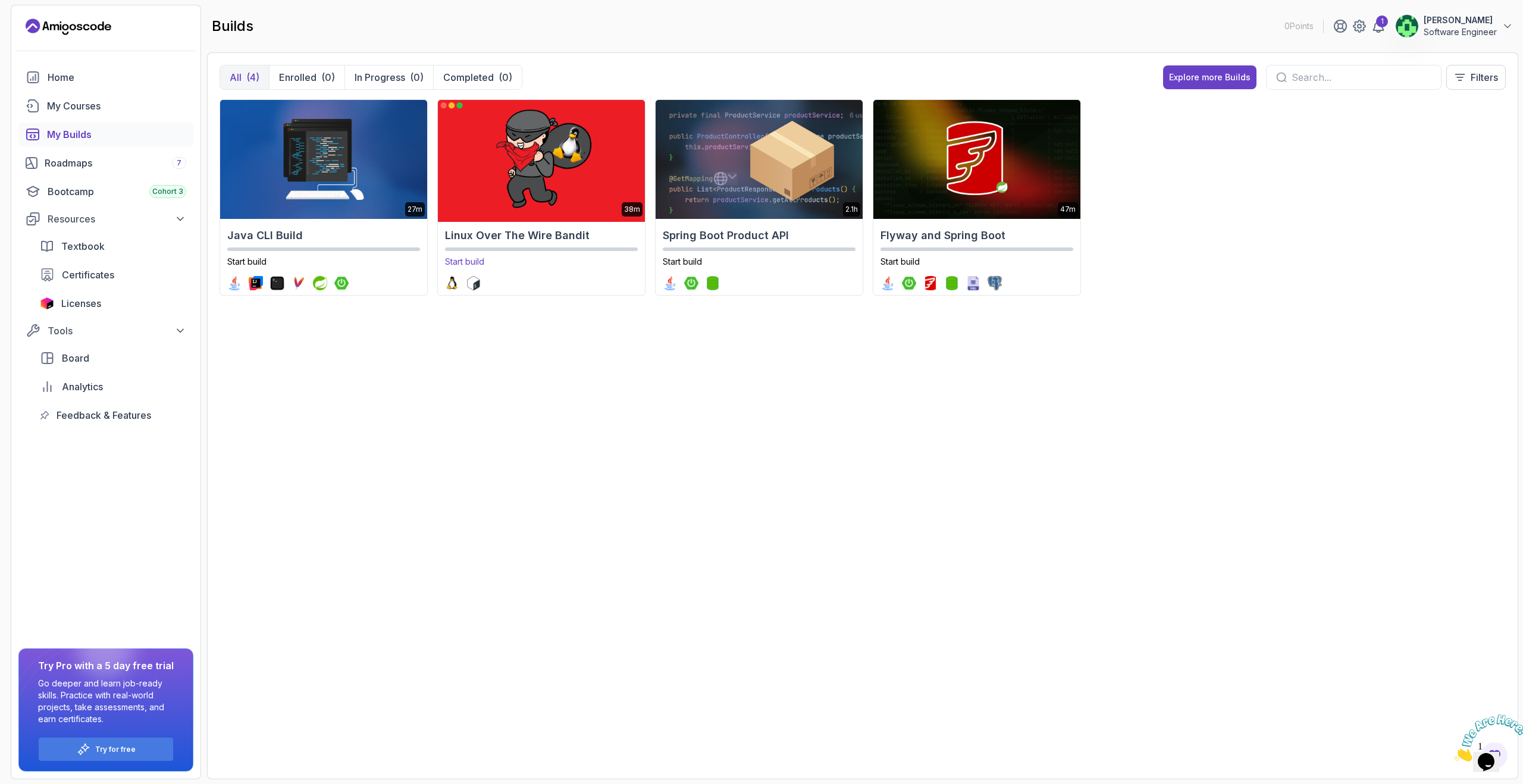
click at [524, 148] on img at bounding box center [541, 160] width 217 height 125
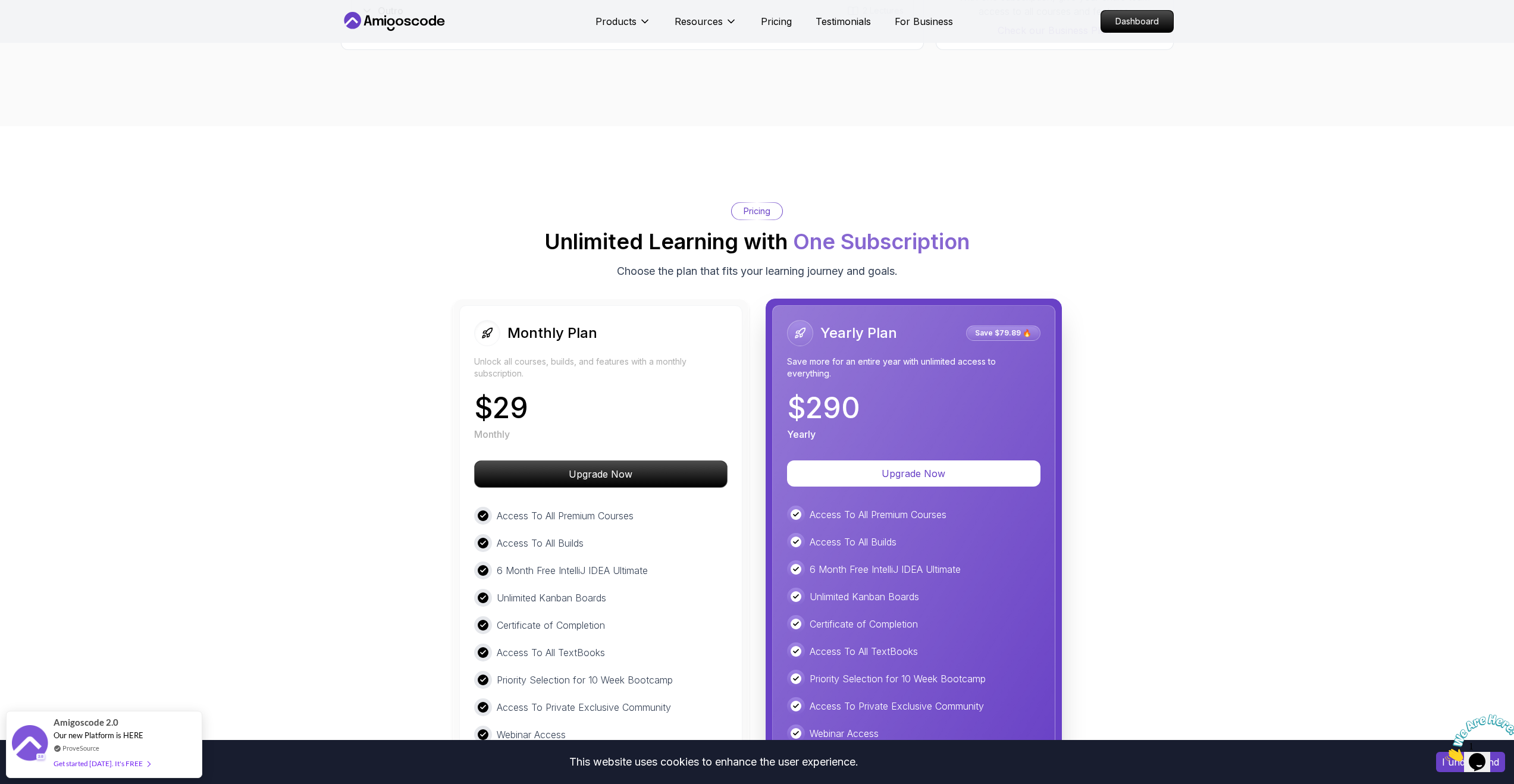
scroll to position [1953, 0]
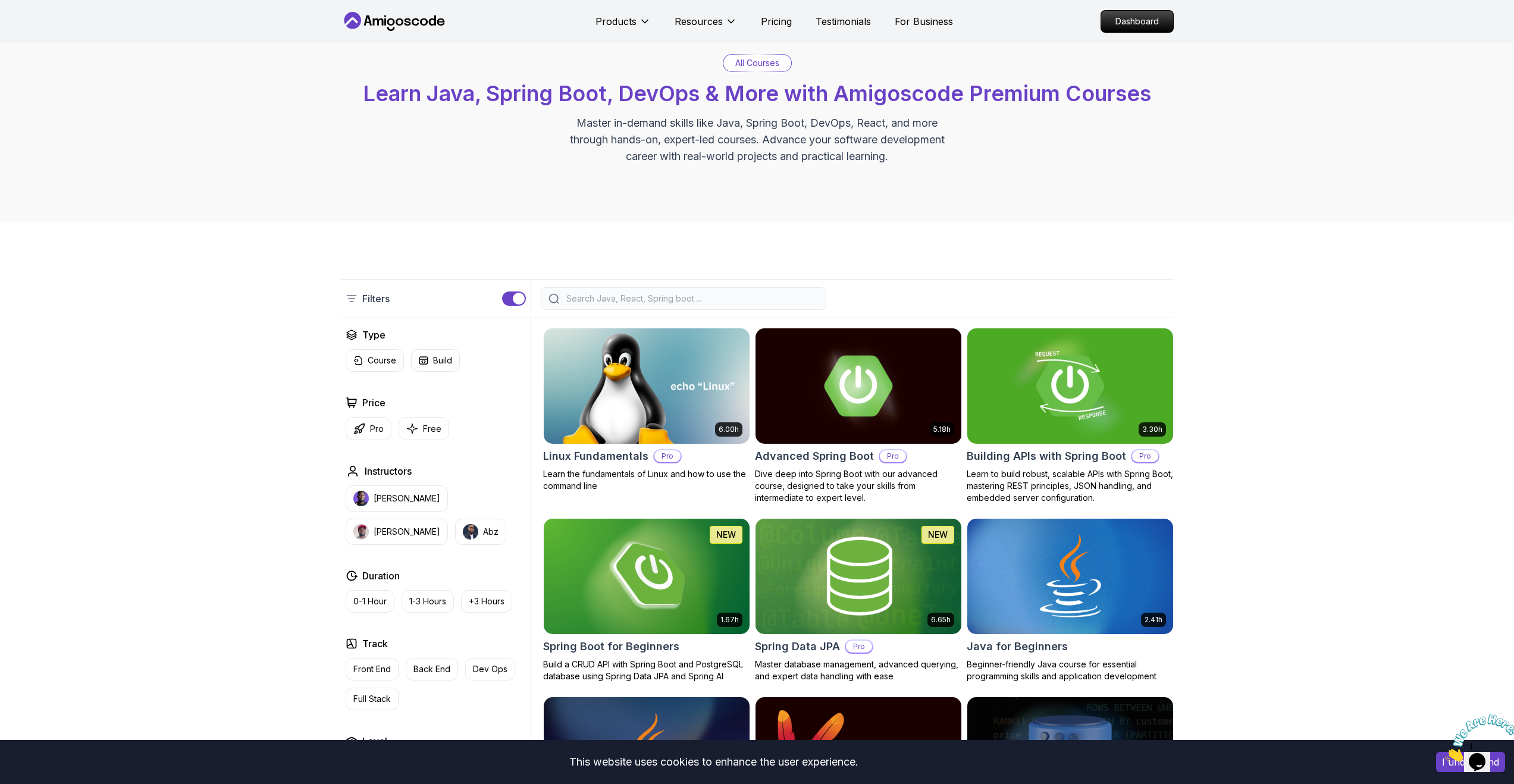
scroll to position [147, 0]
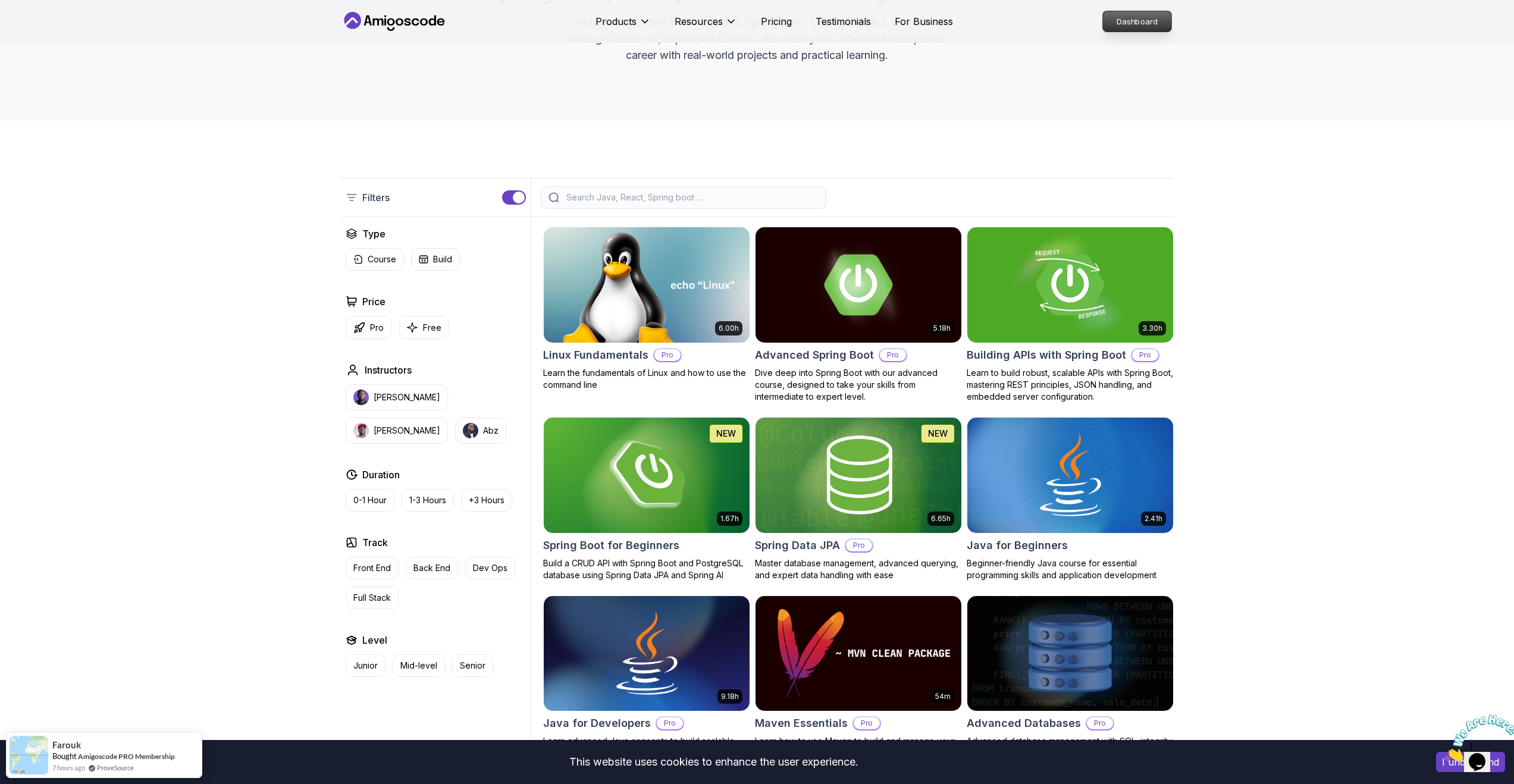
click at [1169, 25] on p "Dashboard" at bounding box center [1137, 21] width 68 height 20
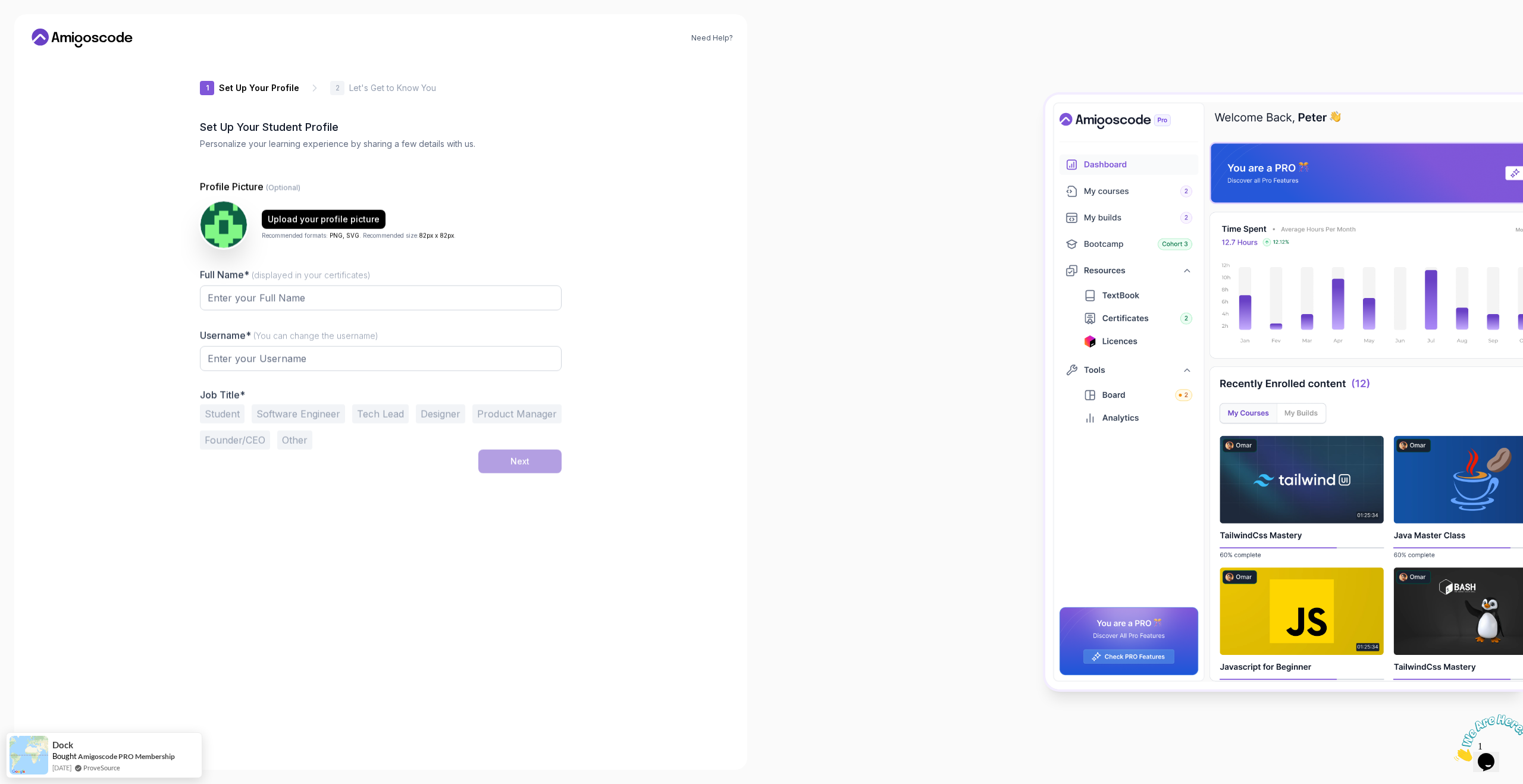
type input "wittystag71d33"
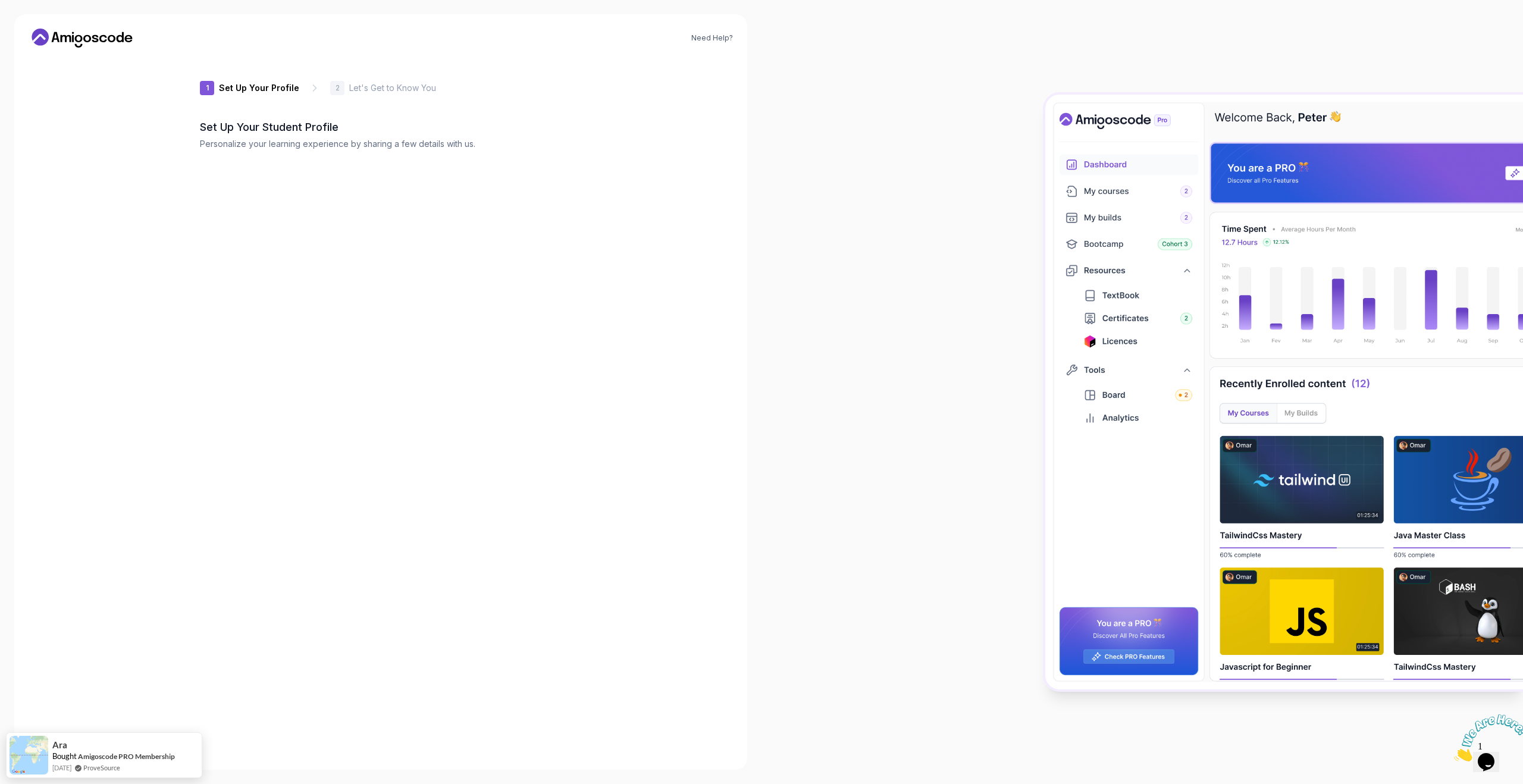
type input "dynamicweasel923c7"
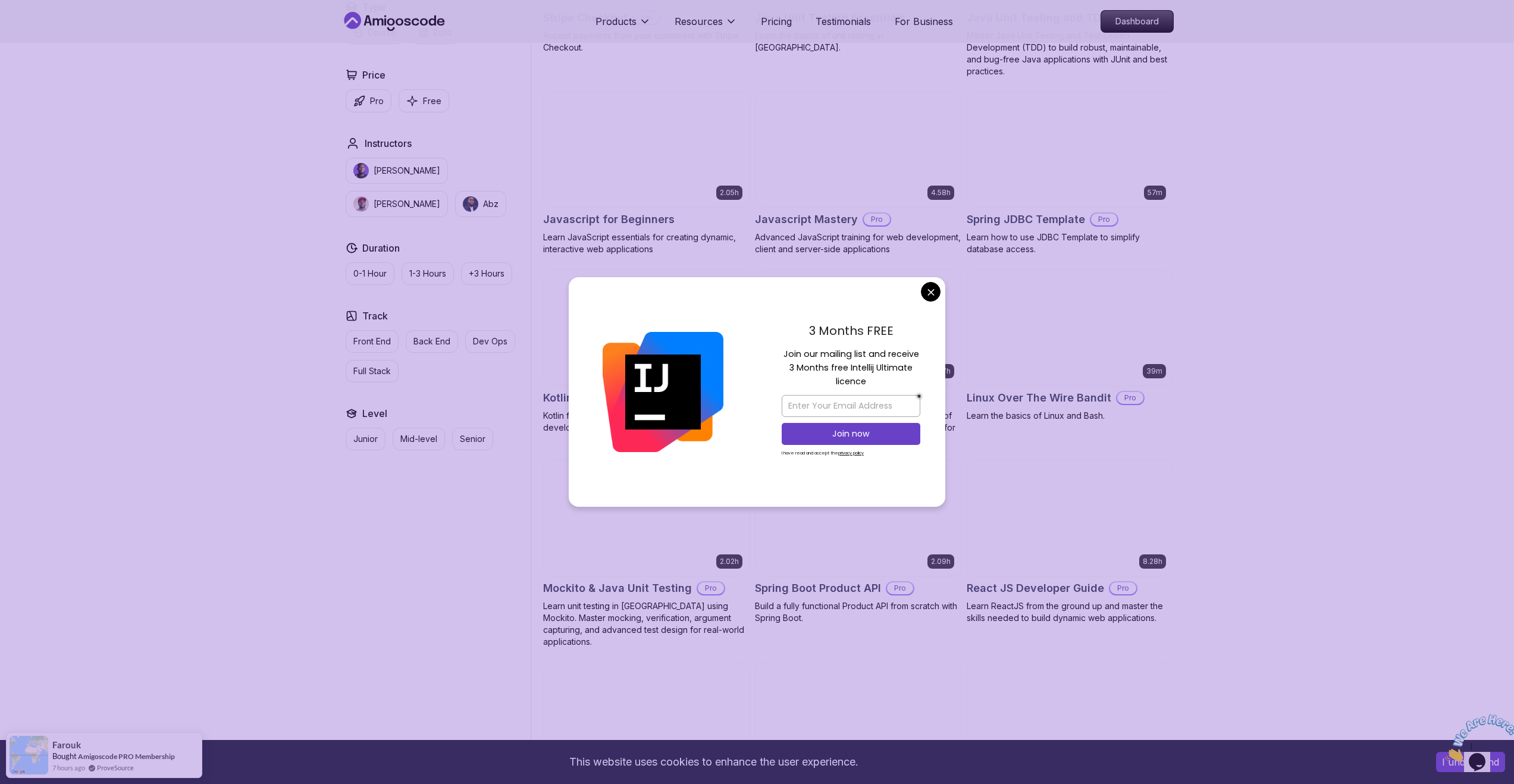
scroll to position [2038, 0]
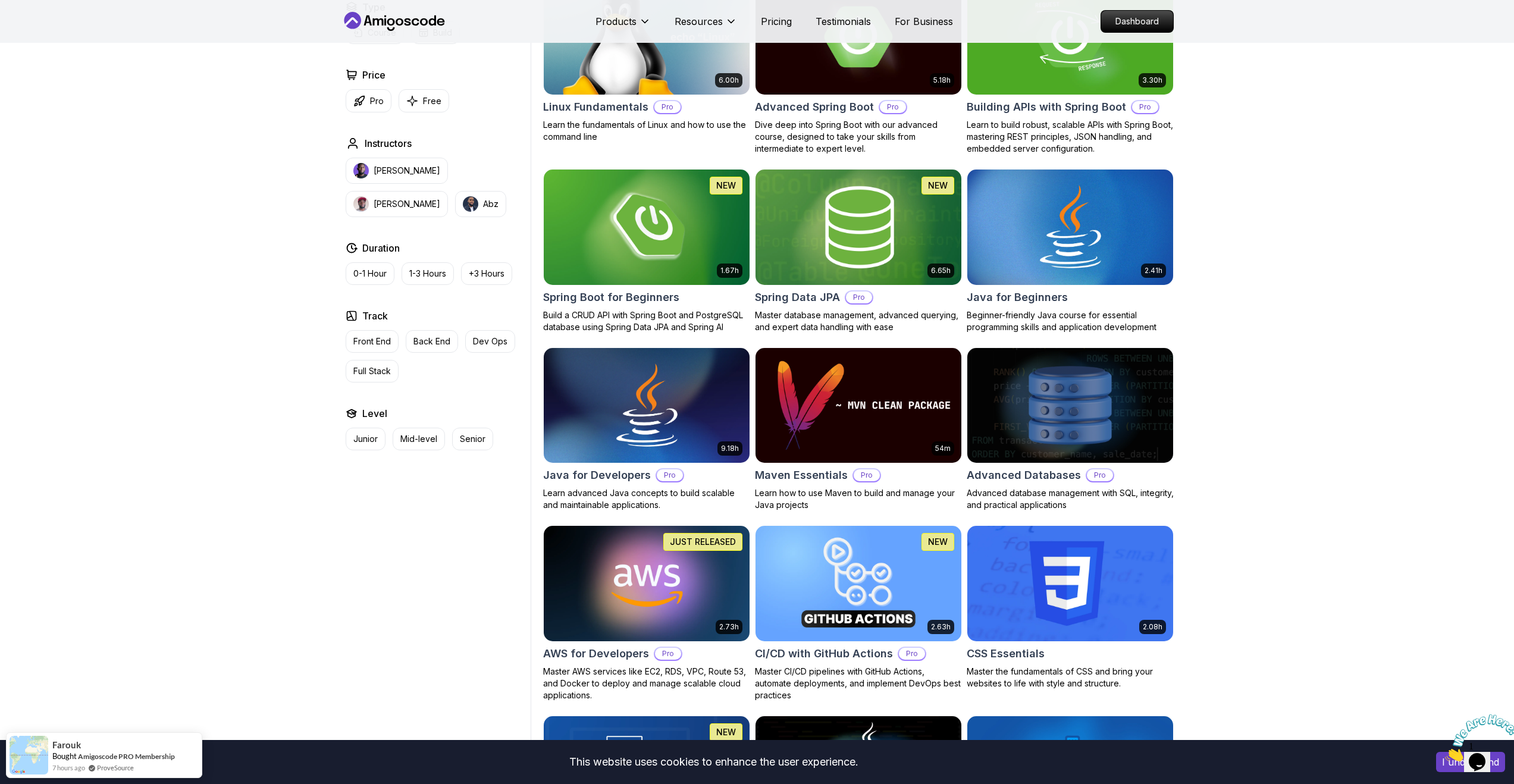
scroll to position [0, 0]
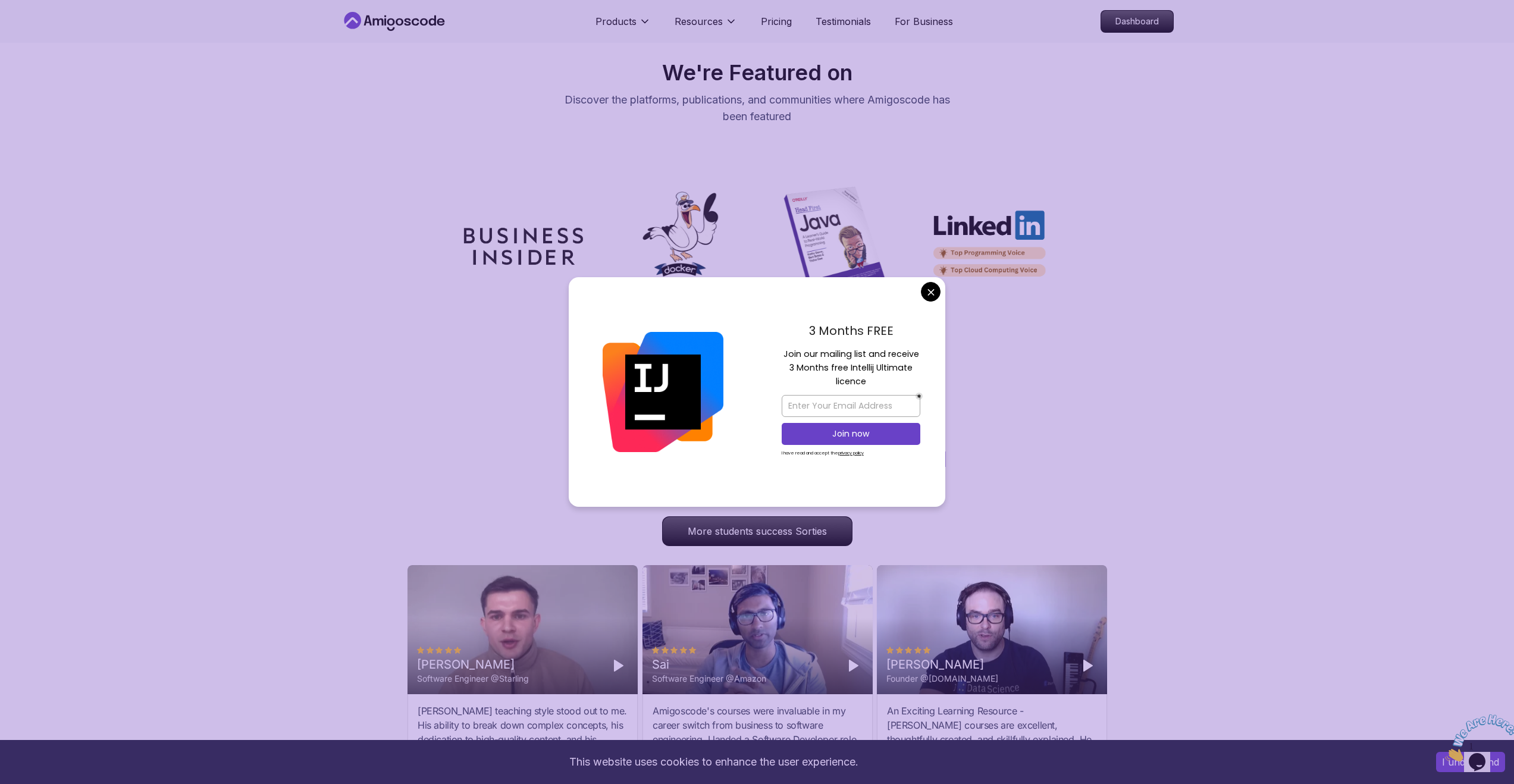
scroll to position [3688, 0]
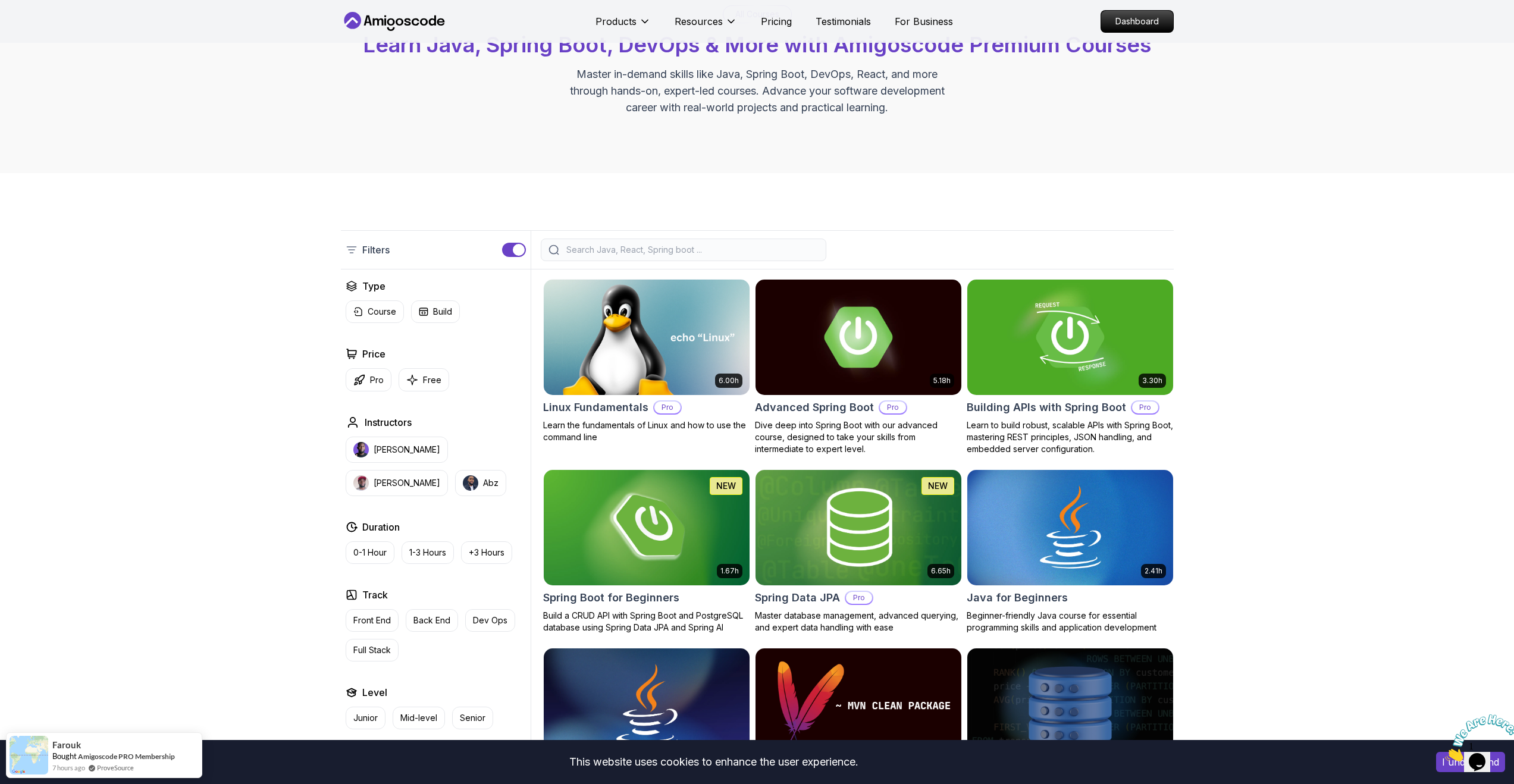
scroll to position [0, 0]
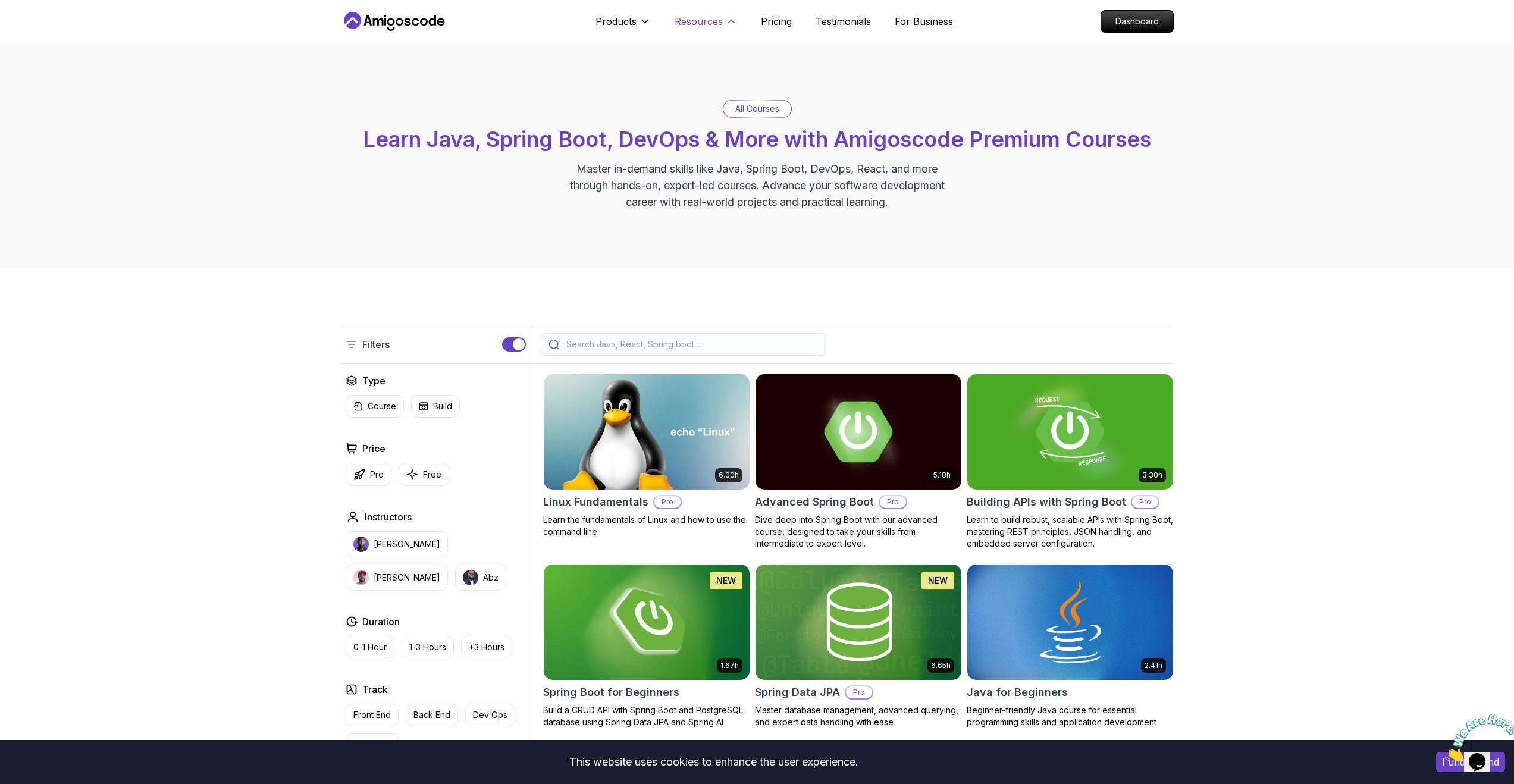
click at [721, 25] on button "Resources" at bounding box center [706, 26] width 62 height 24
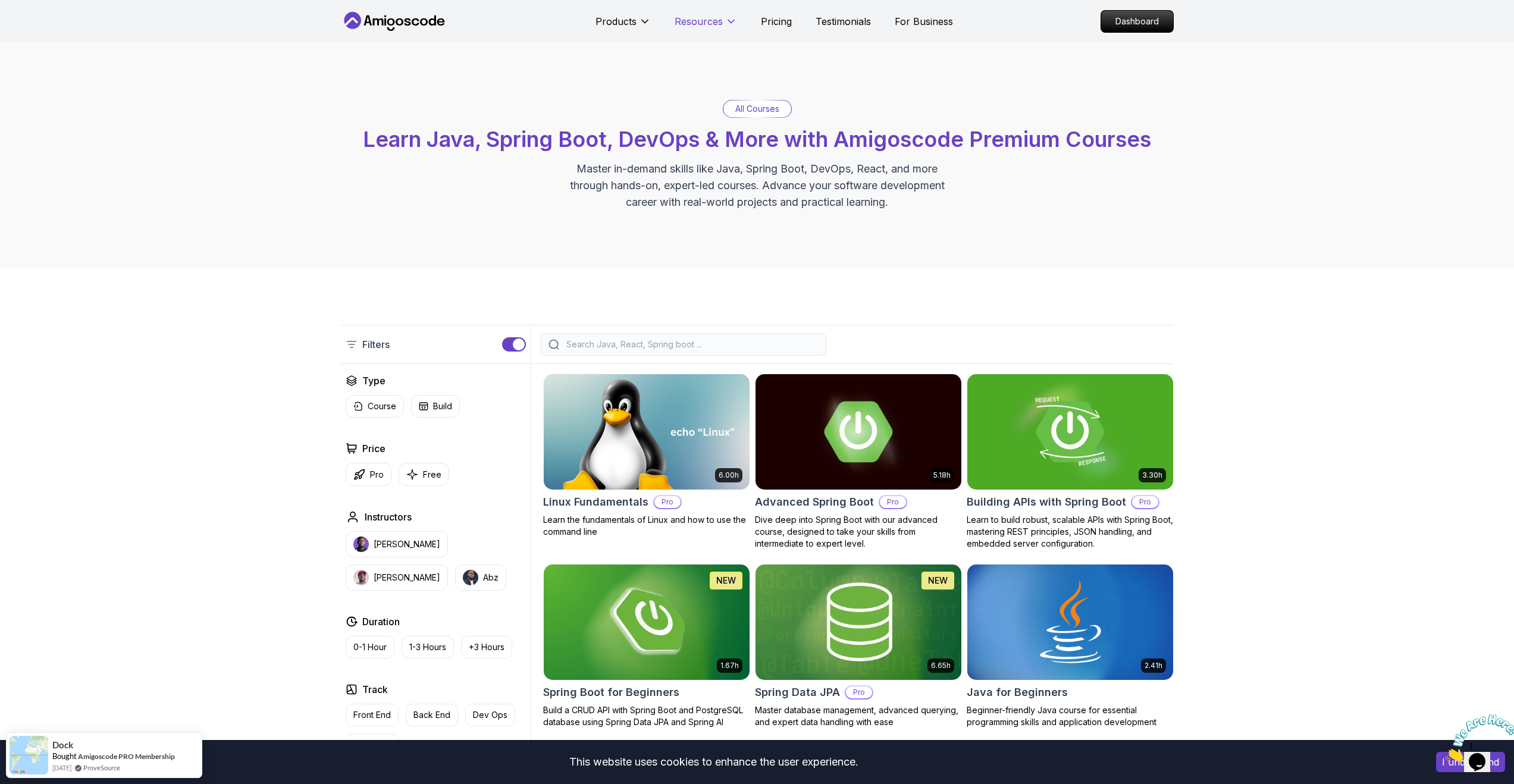
click at [721, 25] on p "Resources" at bounding box center [699, 21] width 48 height 14
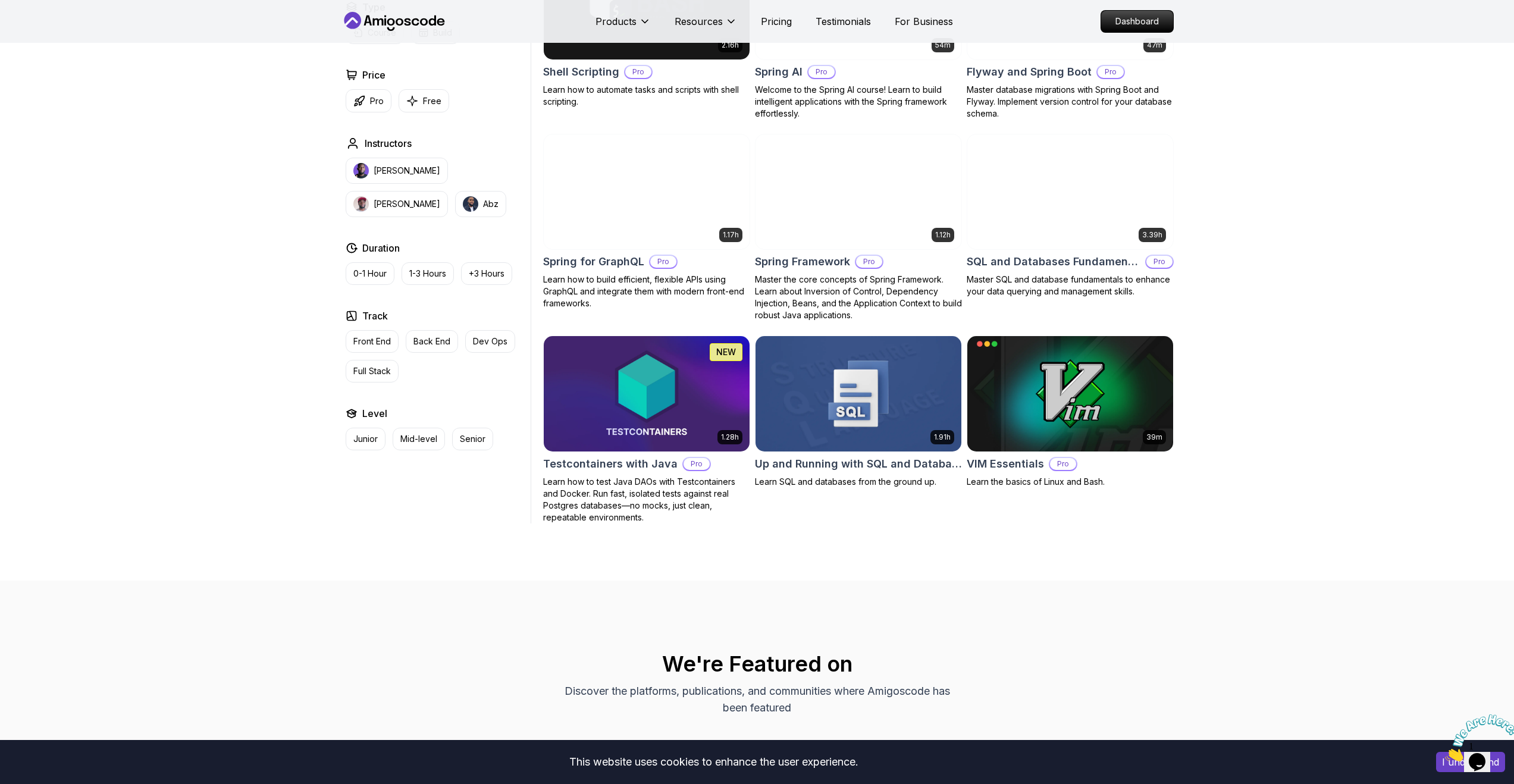
scroll to position [2899, 0]
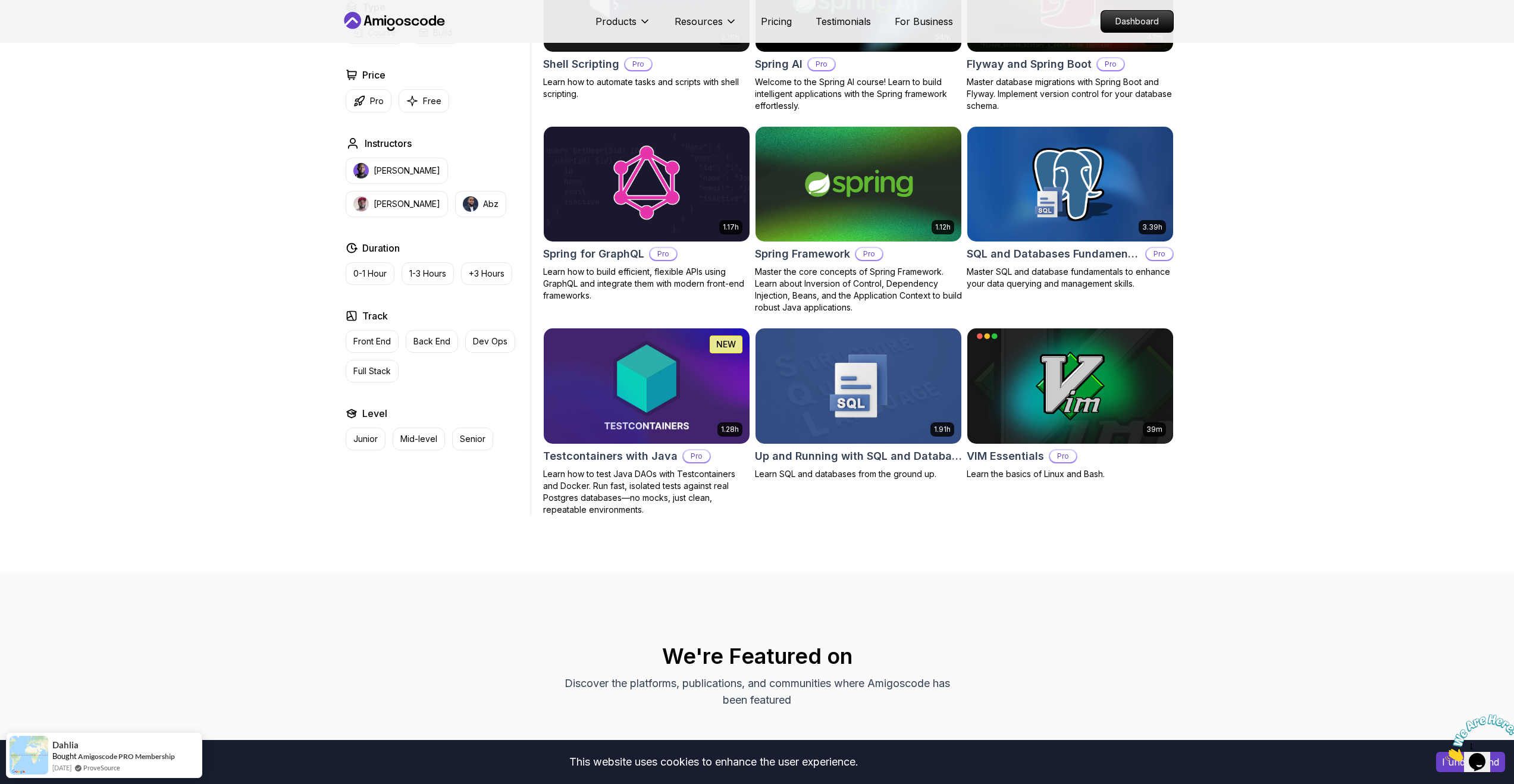
click at [667, 397] on img at bounding box center [646, 385] width 216 height 120
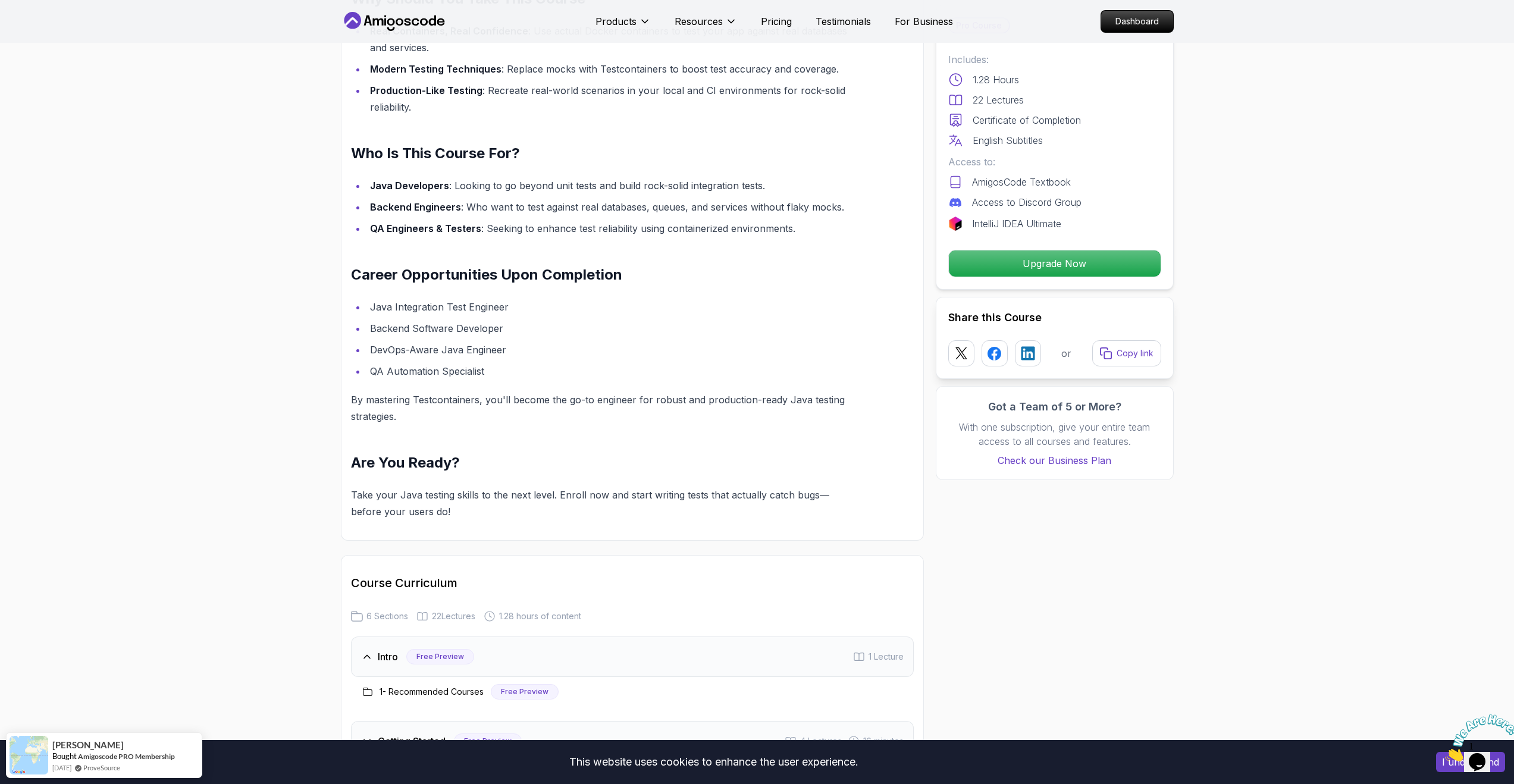
scroll to position [1154, 0]
